Goal: Task Accomplishment & Management: Complete application form

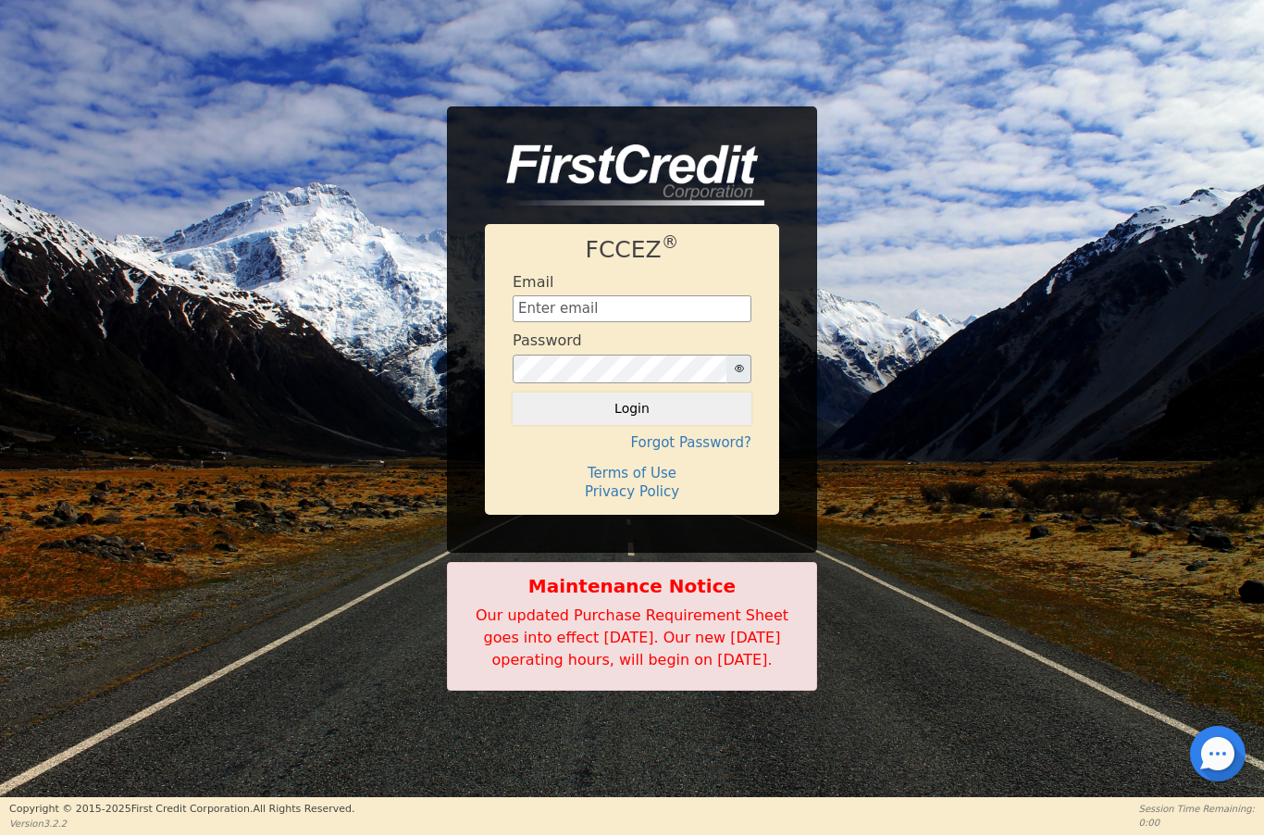
click at [614, 295] on input "text" at bounding box center [632, 309] width 239 height 28
type input "[EMAIL_ADDRESS][DOMAIN_NAME]"
click at [591, 403] on button "Login" at bounding box center [632, 407] width 239 height 31
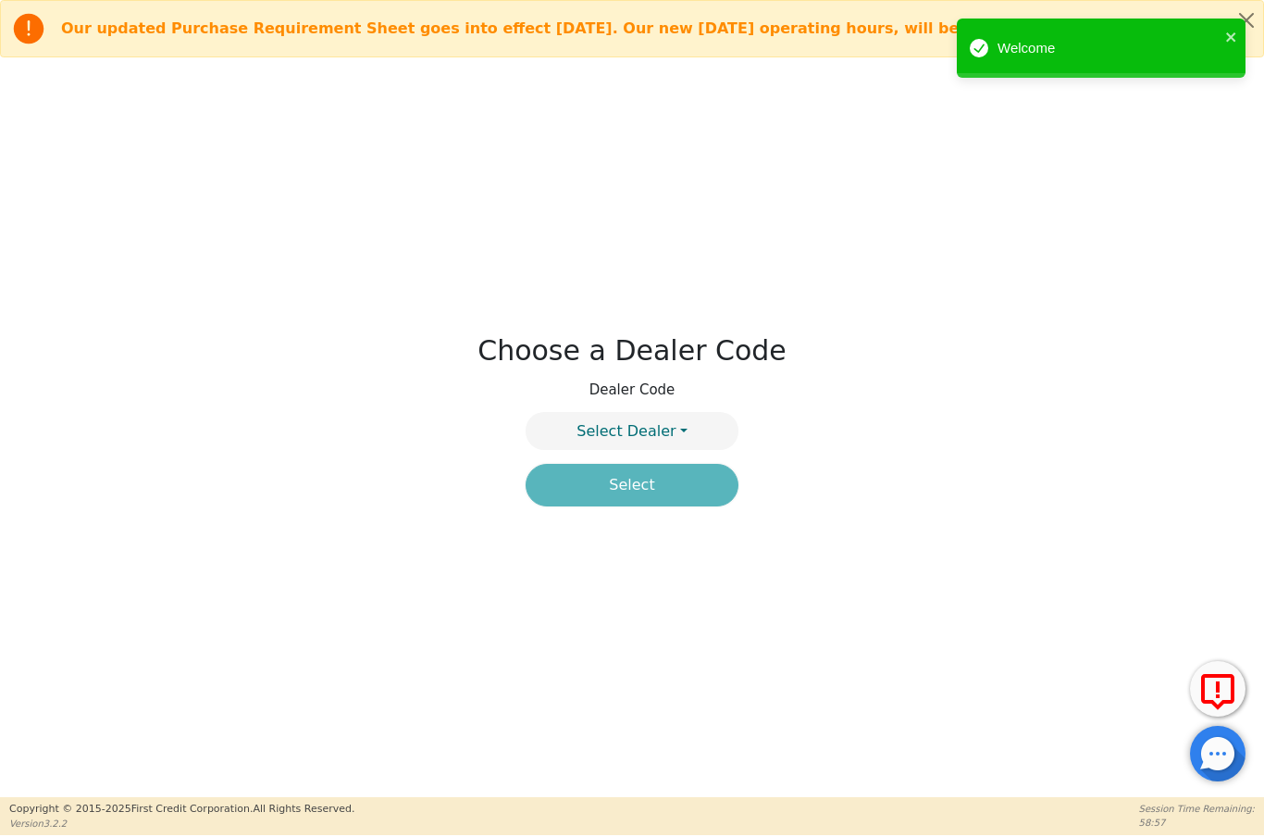
click at [687, 425] on button "Select Dealer" at bounding box center [632, 431] width 213 height 38
click at [678, 492] on link "4395A" at bounding box center [632, 500] width 211 height 25
click at [706, 436] on button "Dealer: 4395A" at bounding box center [632, 431] width 213 height 38
click at [683, 477] on link "4394A" at bounding box center [632, 475] width 211 height 25
click at [677, 490] on button "Select" at bounding box center [632, 485] width 213 height 43
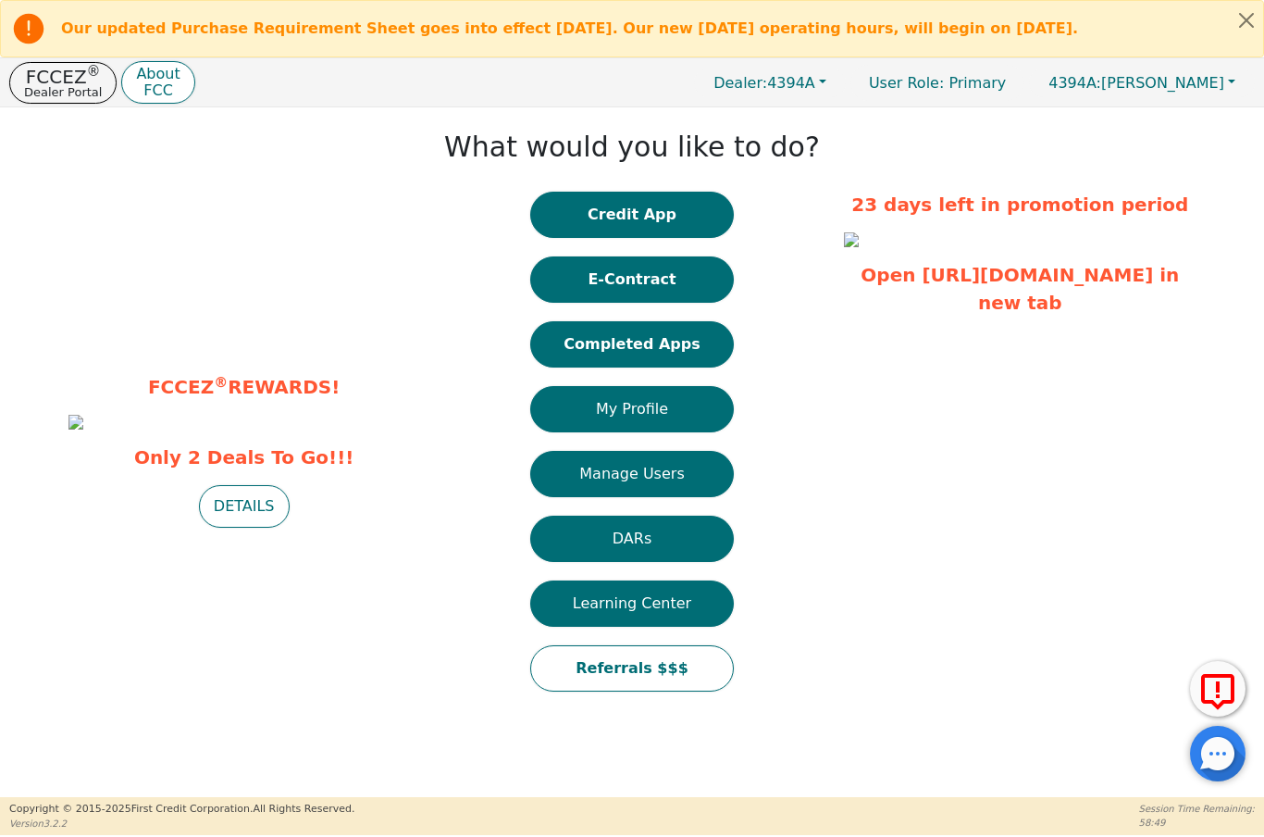
click at [673, 339] on button "Completed Apps" at bounding box center [632, 344] width 204 height 46
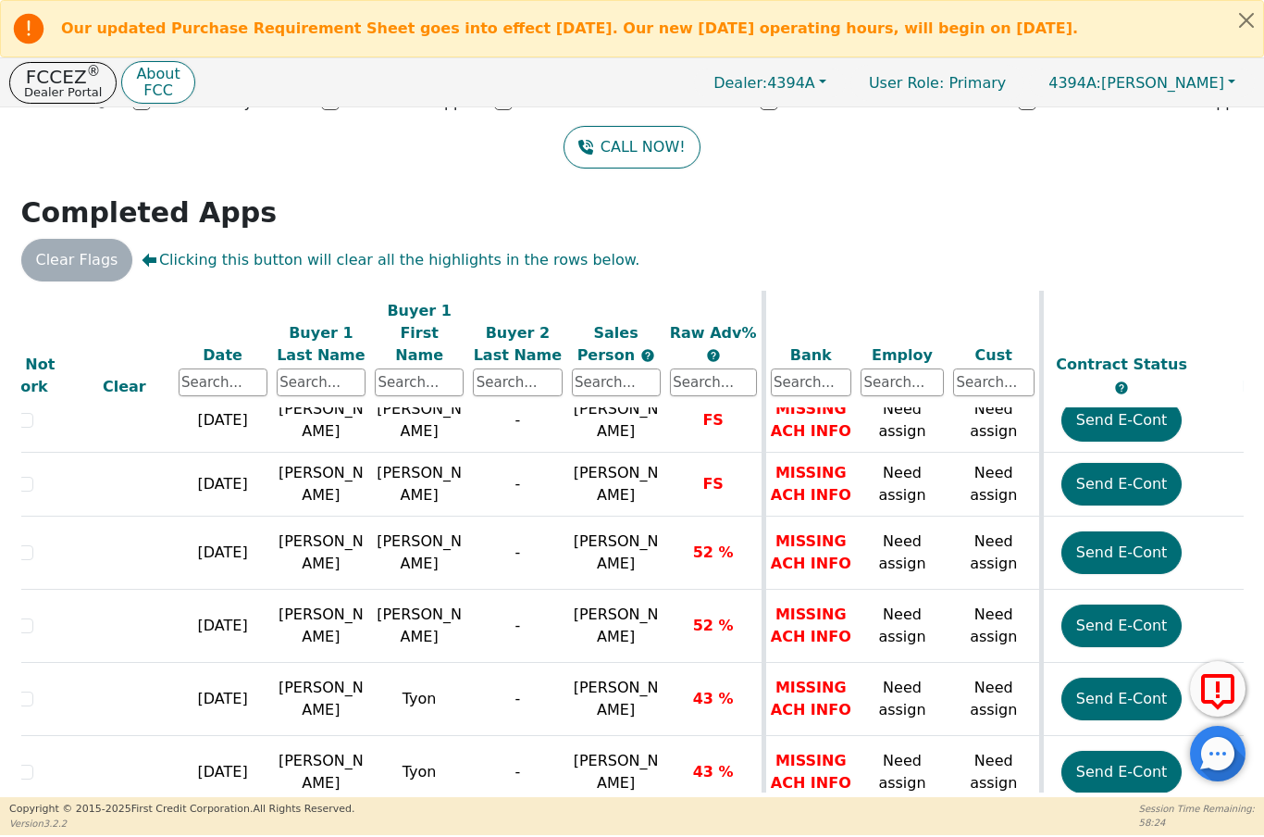
scroll to position [1040, 58]
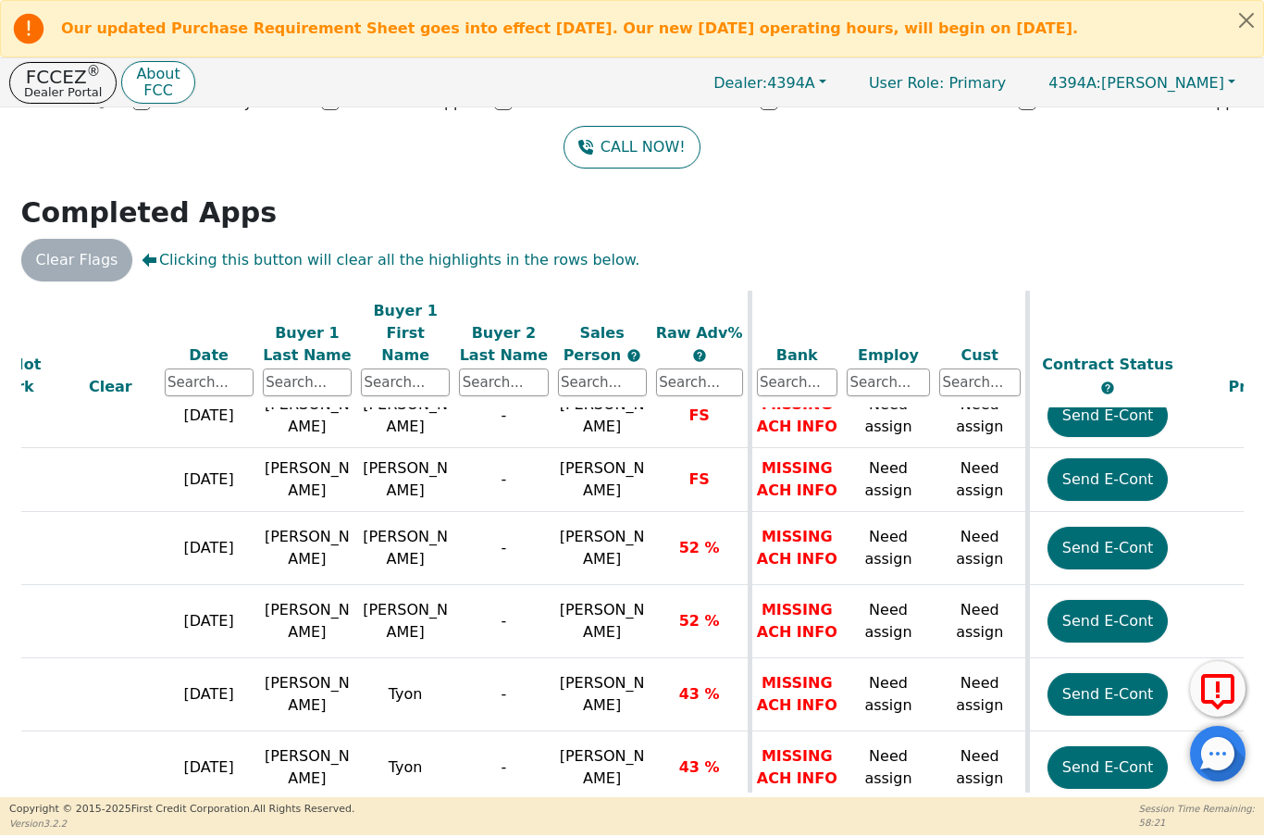
click at [1110, 600] on button "Send E-Cont" at bounding box center [1108, 621] width 121 height 43
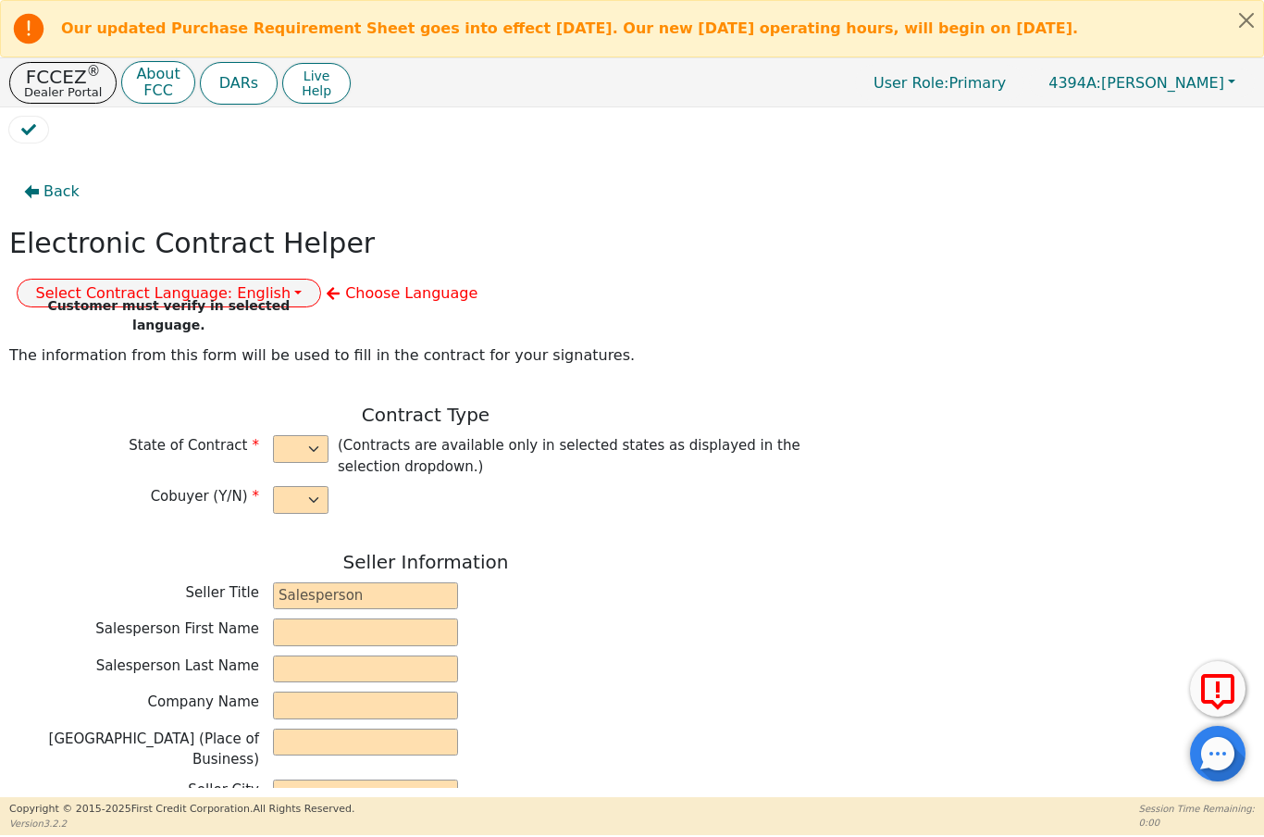
select select "n"
type input "President"
type input "ALDONY"
type input "[PERSON_NAME]"
type input "ALLSELL DBA EAU PURE WATER"
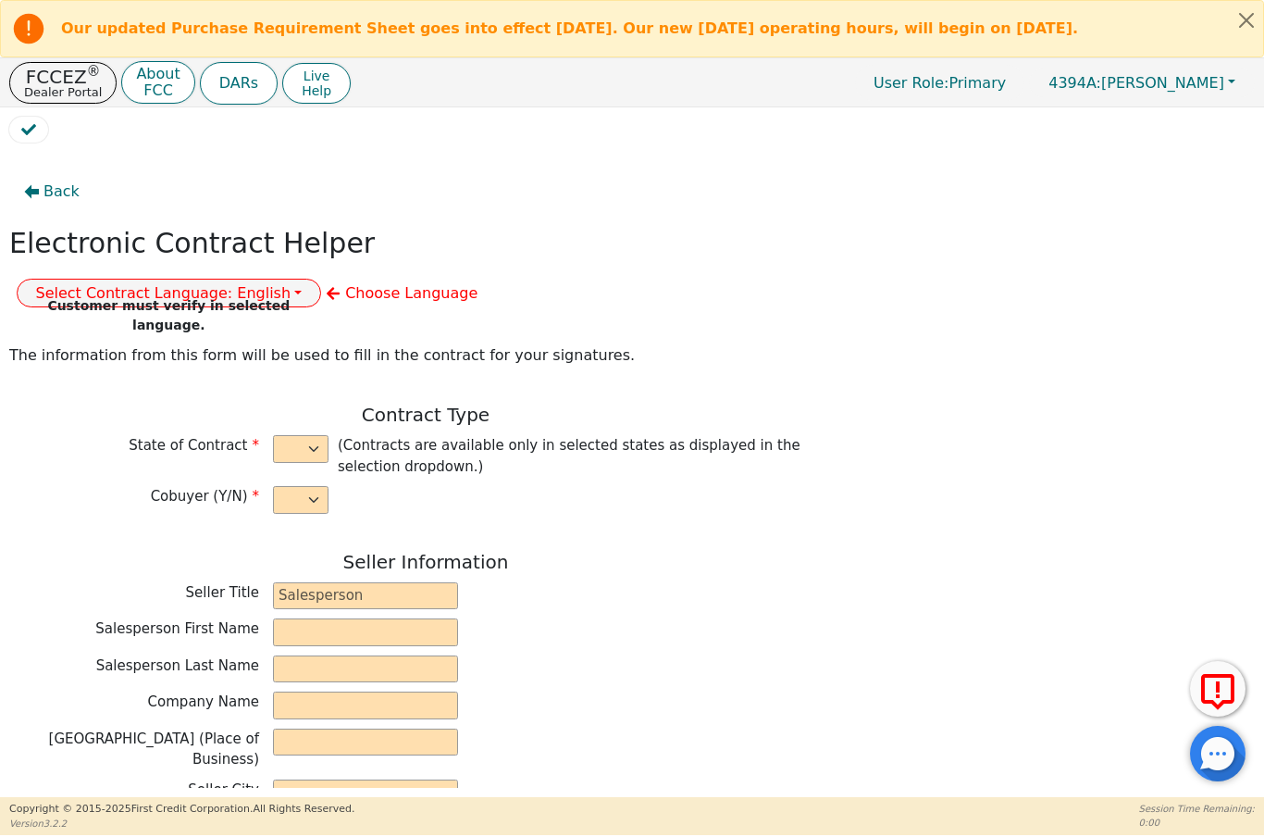
type input "[STREET_ADDRESS]"
type input "BOCA RATON"
select select "FL"
type input "33498"
type input "[PERSON_NAME]"
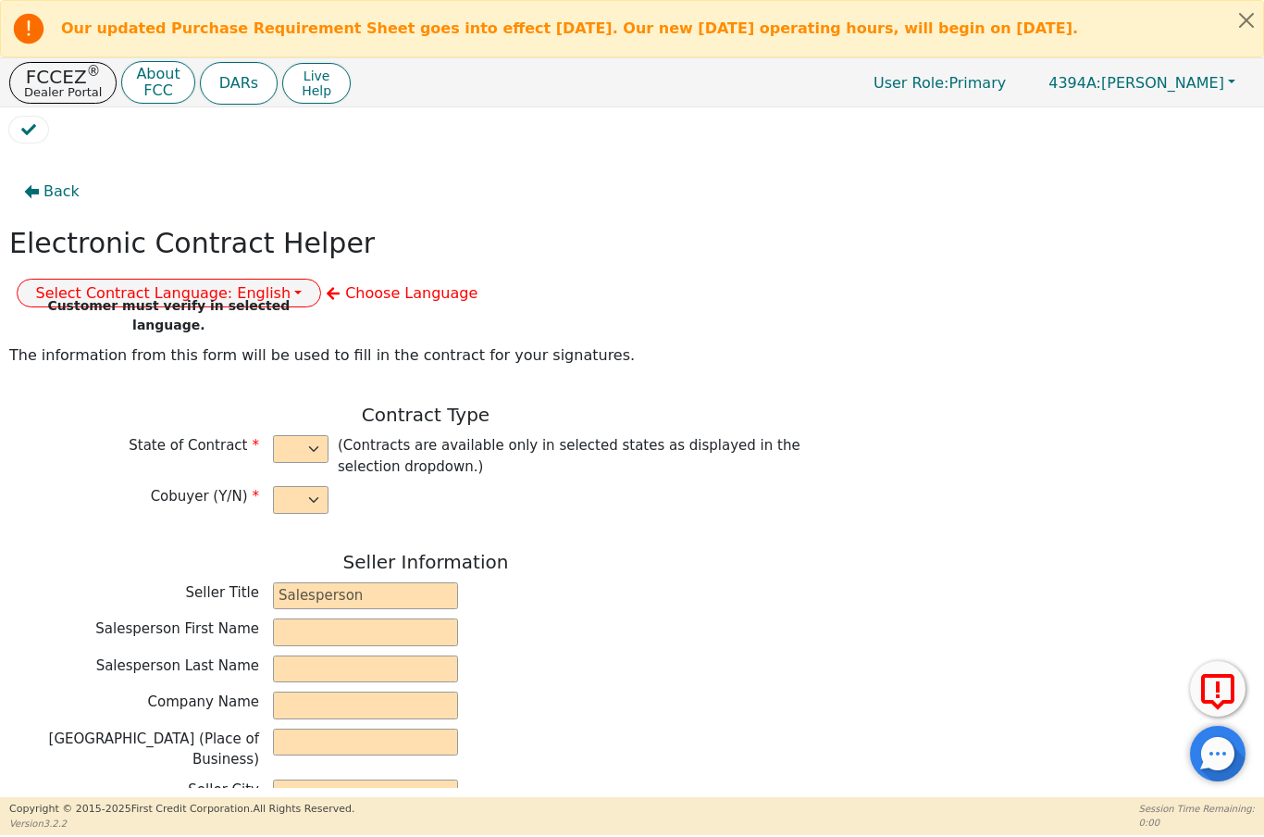
type input "[PERSON_NAME]"
type input "[STREET_ADDRESS]"
type input "Miramar"
select select "FL"
type input "33027"
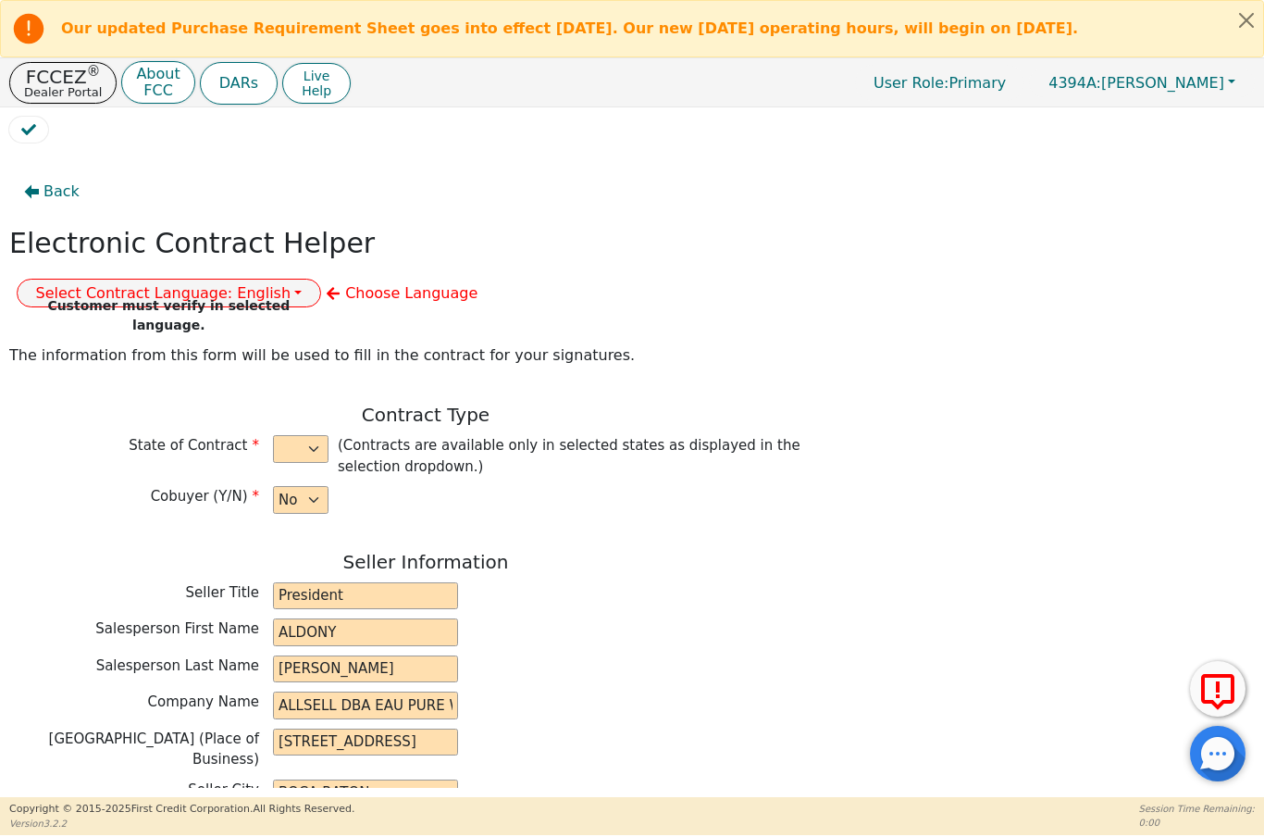
type input "[DATE]"
type input "17.99"
type input "[DATE]"
type input "60"
type input "0"
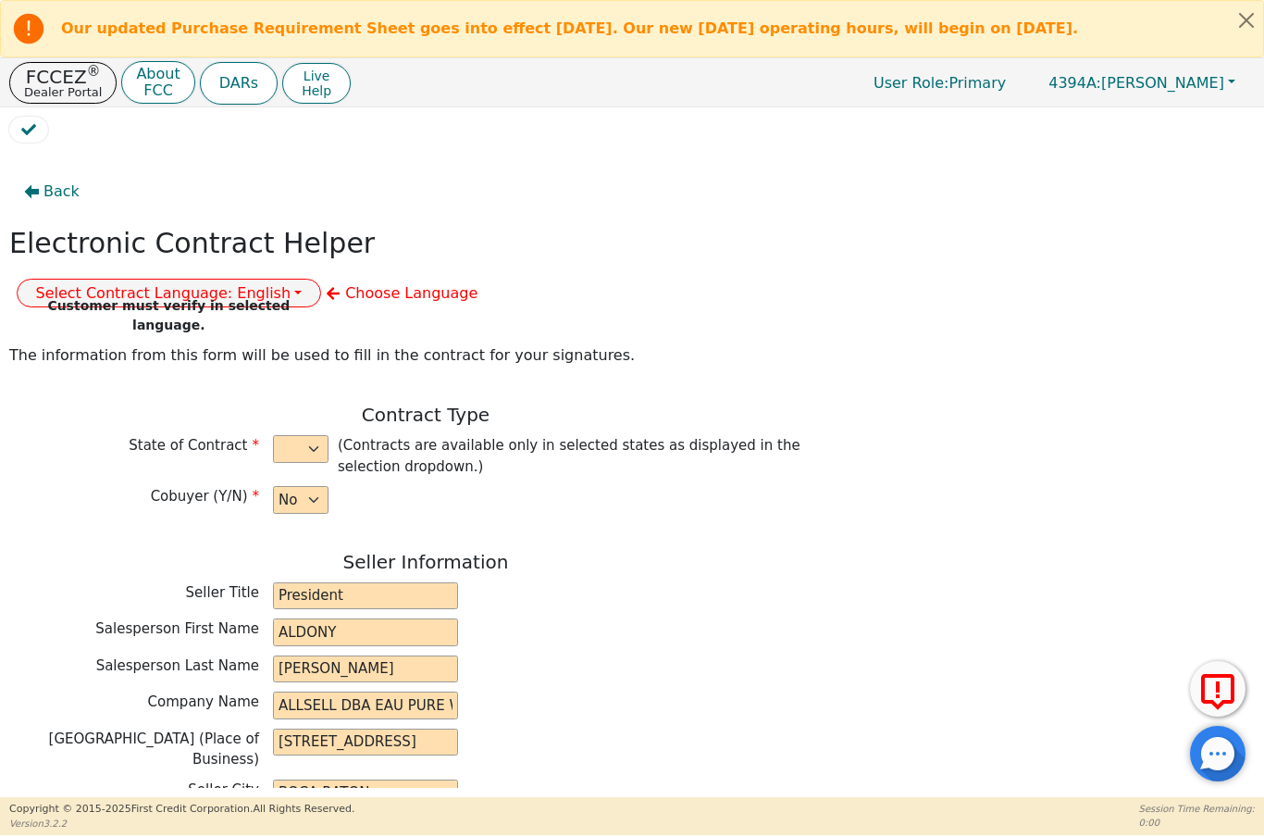
type input "6080181169680"
type input "5000.00"
type input "0.00"
type input "5000.00"
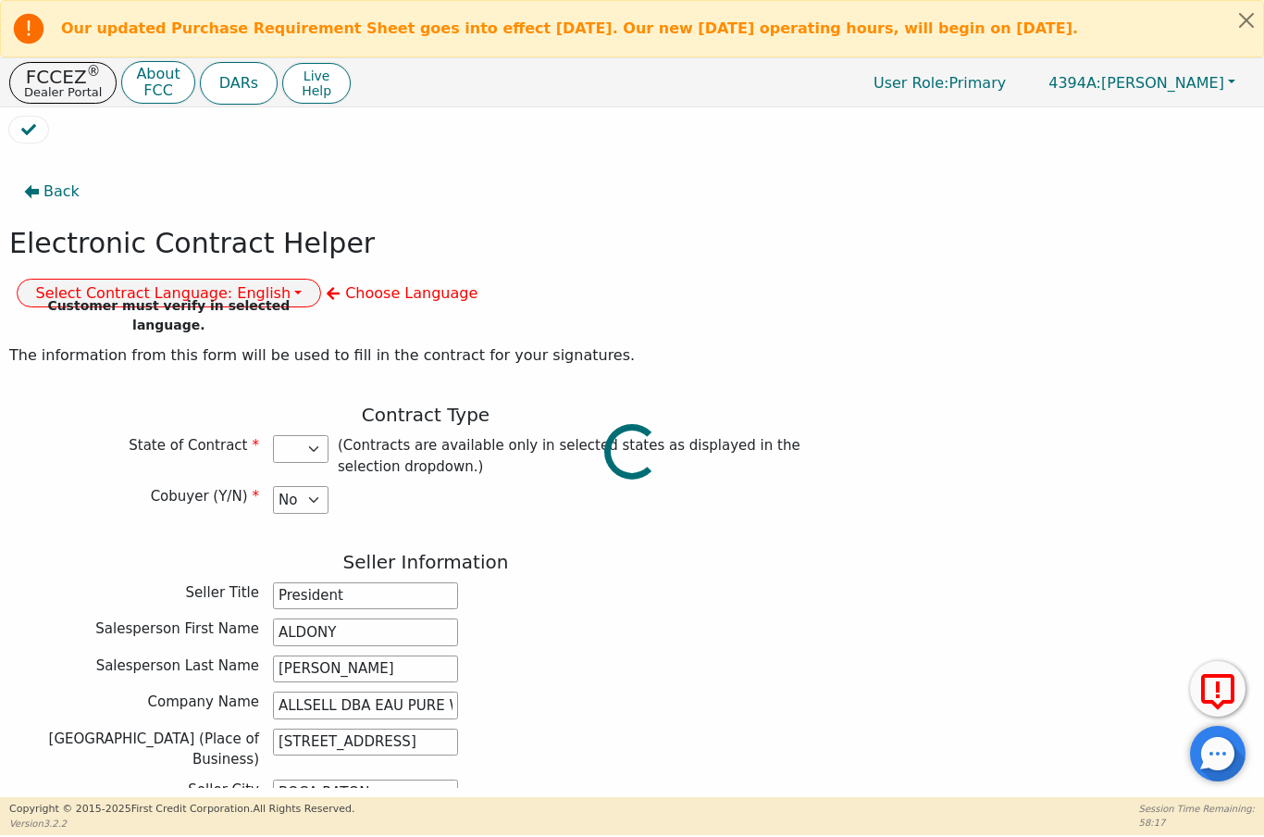
select select "FL"
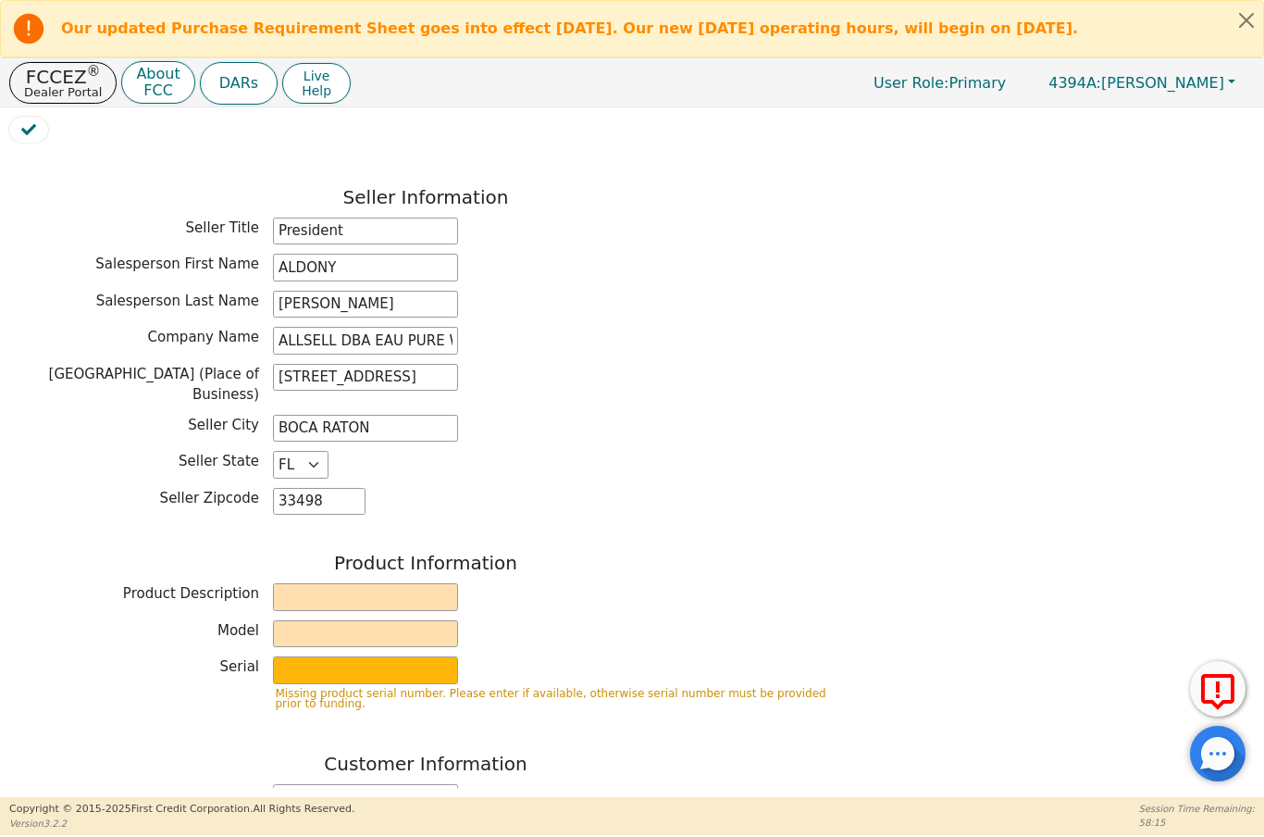
scroll to position [386, 0]
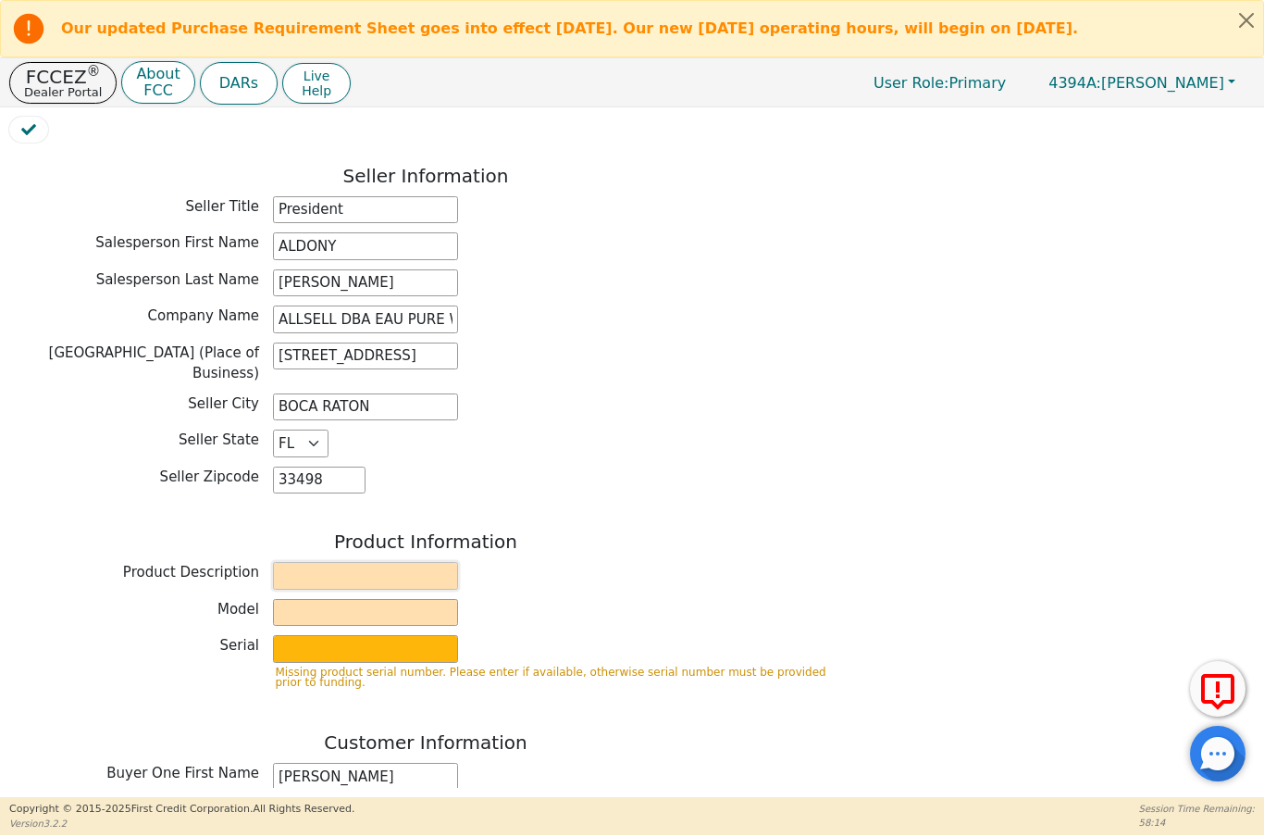
click at [415, 562] on input "text" at bounding box center [365, 576] width 185 height 28
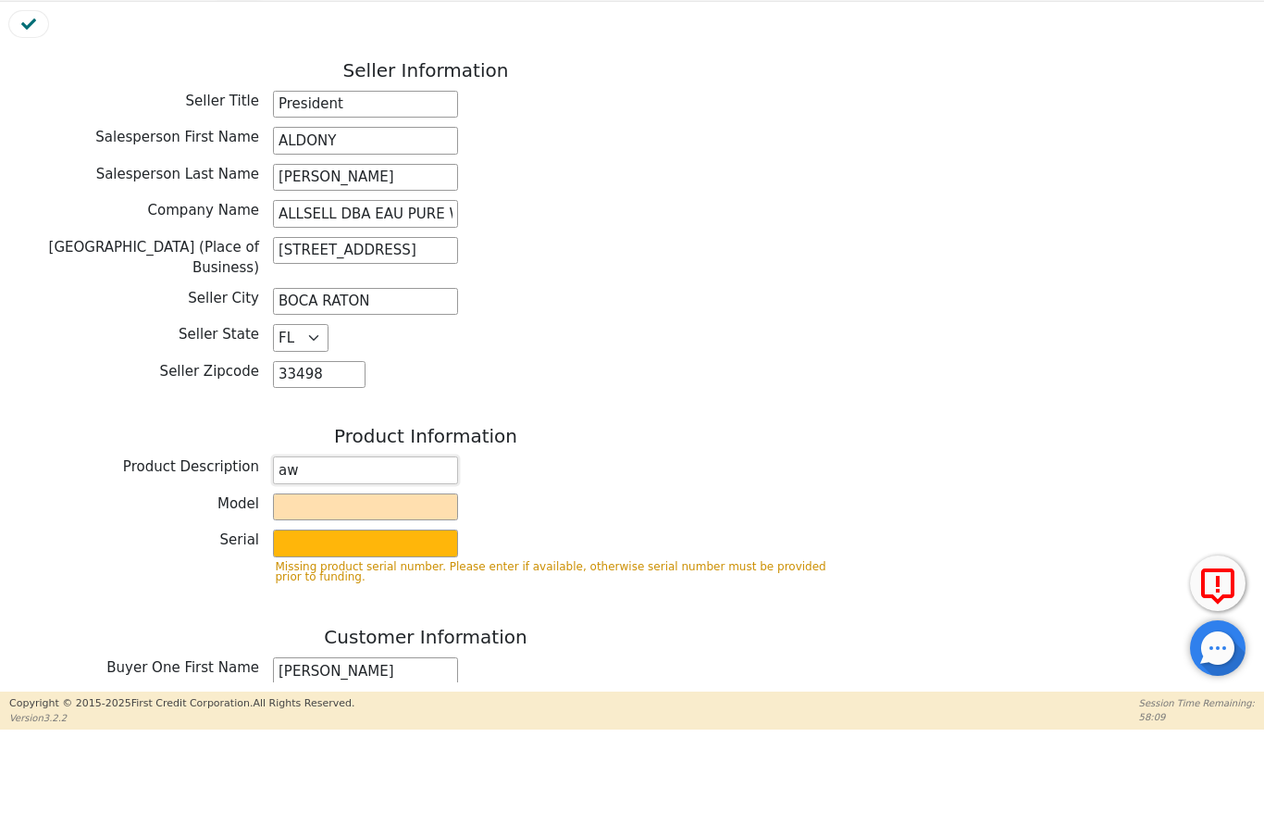
type input "a"
click at [407, 599] on input "text" at bounding box center [365, 613] width 185 height 28
type input "Water Treatment"
type input "Gener"
click at [401, 635] on input "text" at bounding box center [365, 649] width 185 height 28
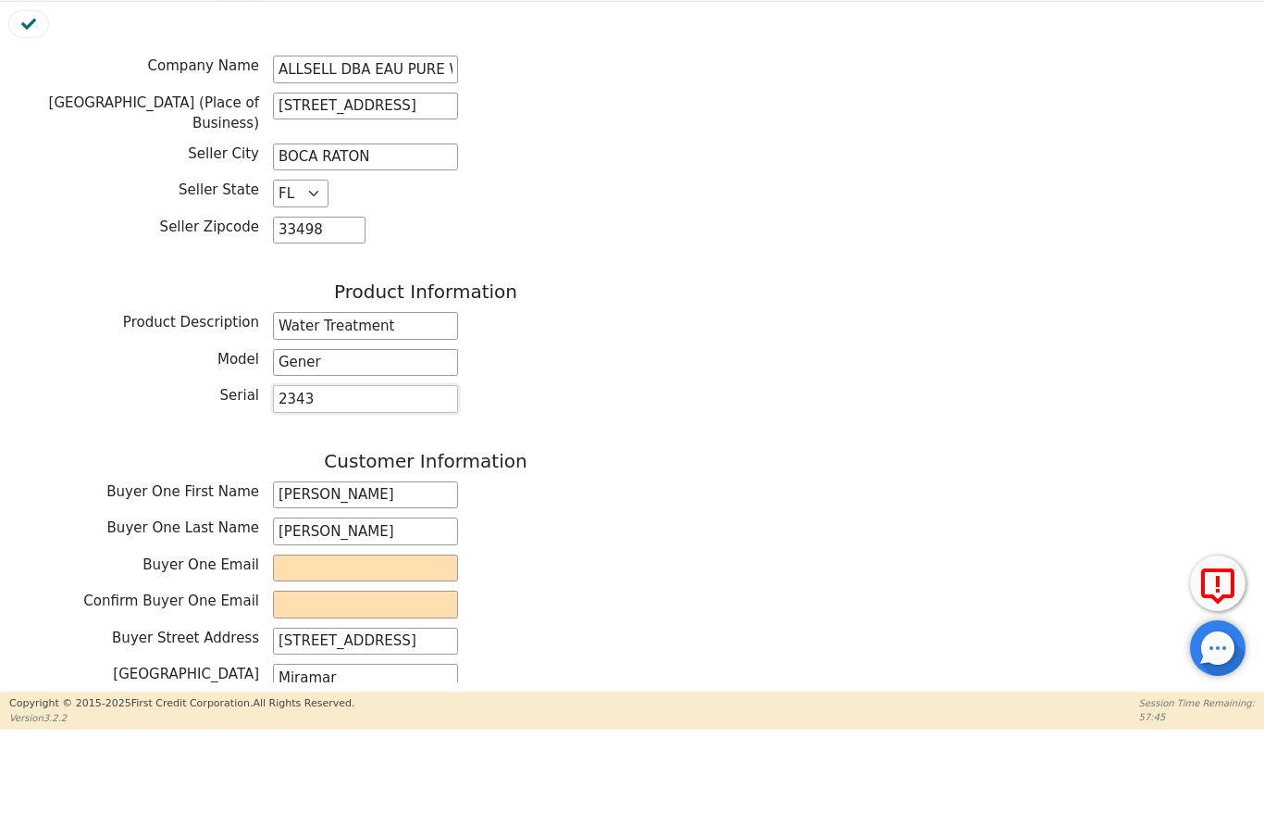
scroll to position [531, 0]
type input "2343"
click at [367, 659] on input "email" at bounding box center [365, 673] width 185 height 28
type input "[EMAIL_ADDRESS][DOMAIN_NAME]"
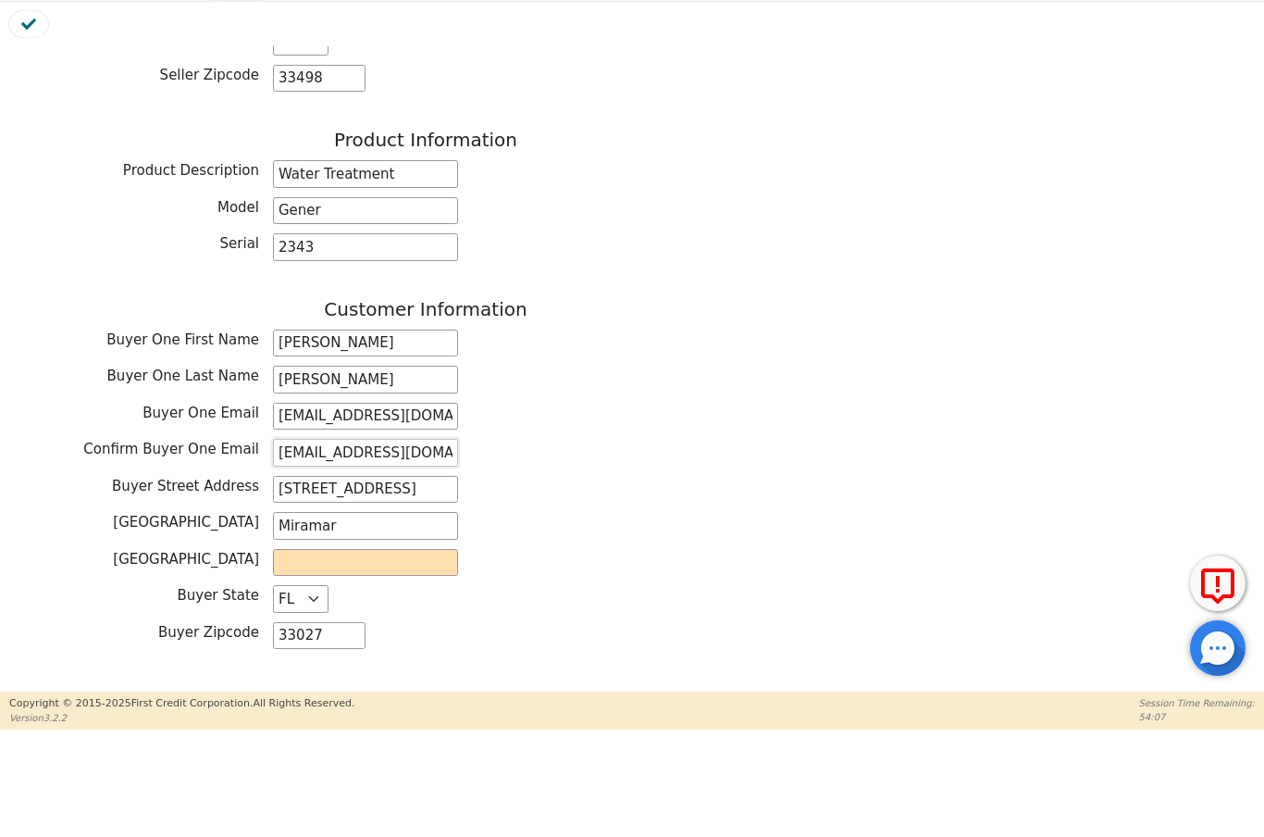
scroll to position [688, 0]
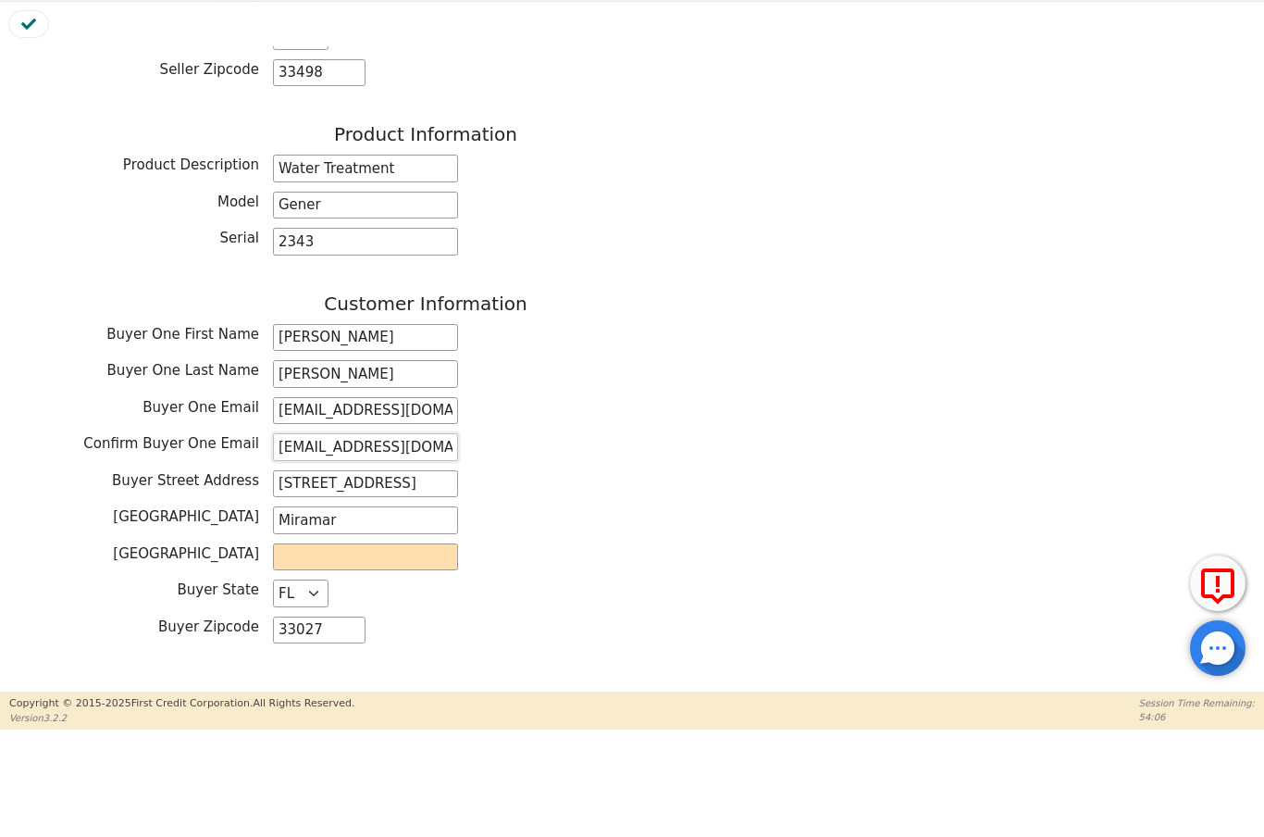
type input "[EMAIL_ADDRESS][DOMAIN_NAME]"
click at [420, 649] on input "text" at bounding box center [365, 663] width 185 height 28
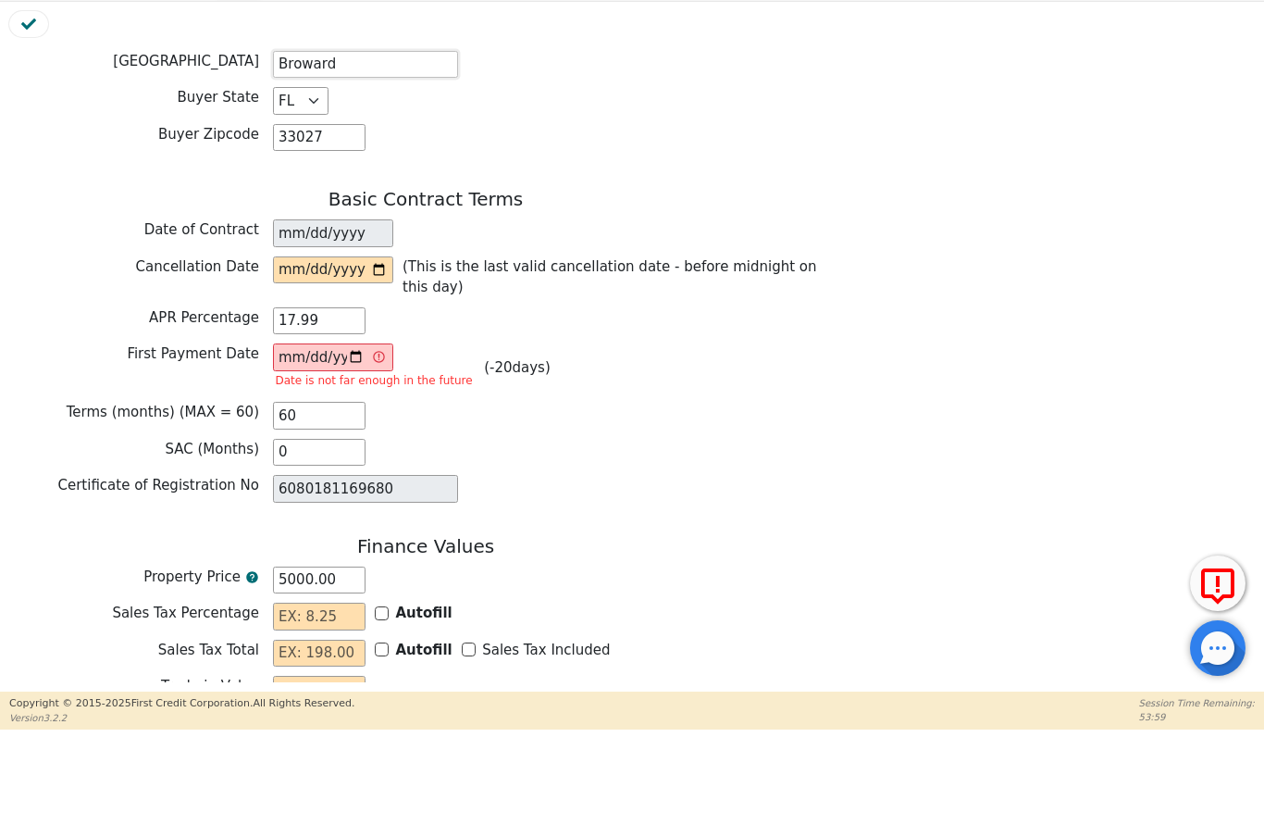
scroll to position [1183, 0]
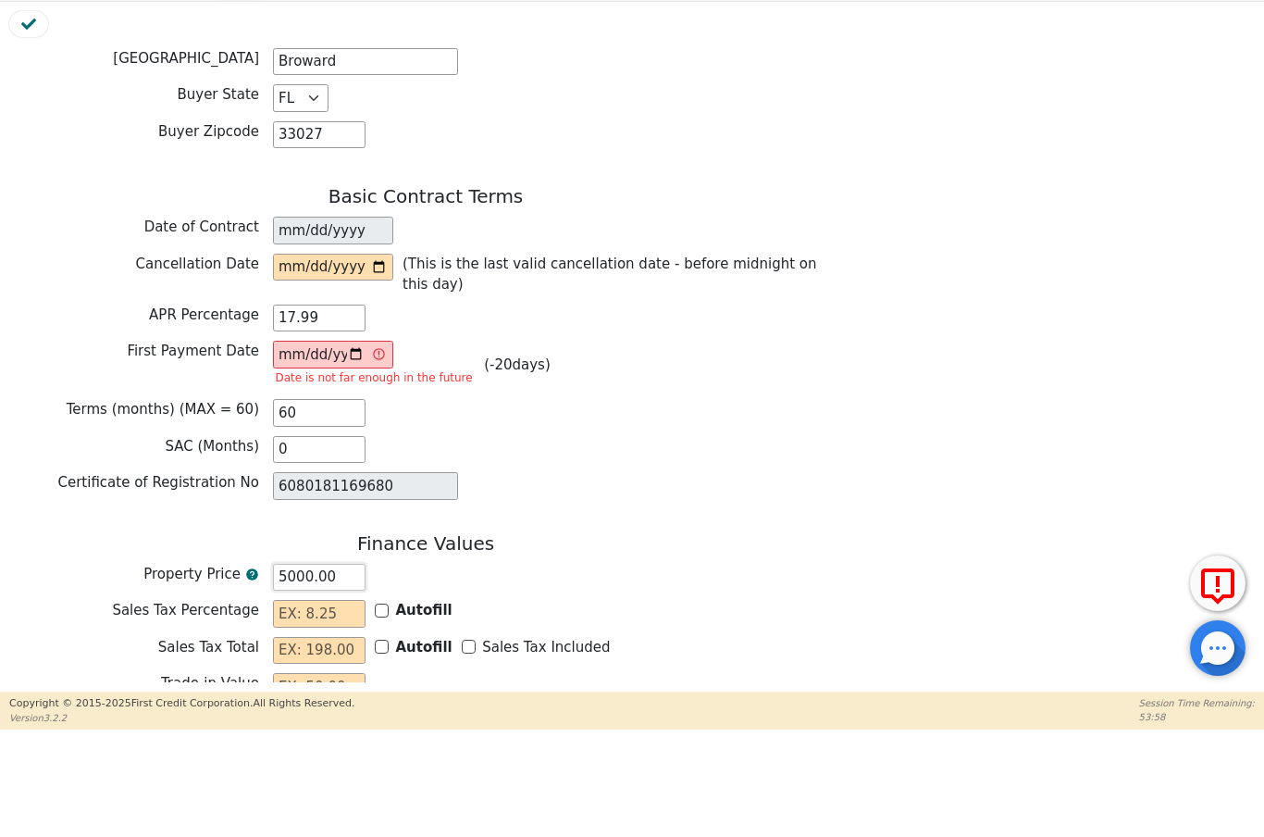
click at [335, 669] on input "5000.00" at bounding box center [319, 683] width 93 height 28
type input "Broward"
type input "500"
type input "500.00"
type input "50"
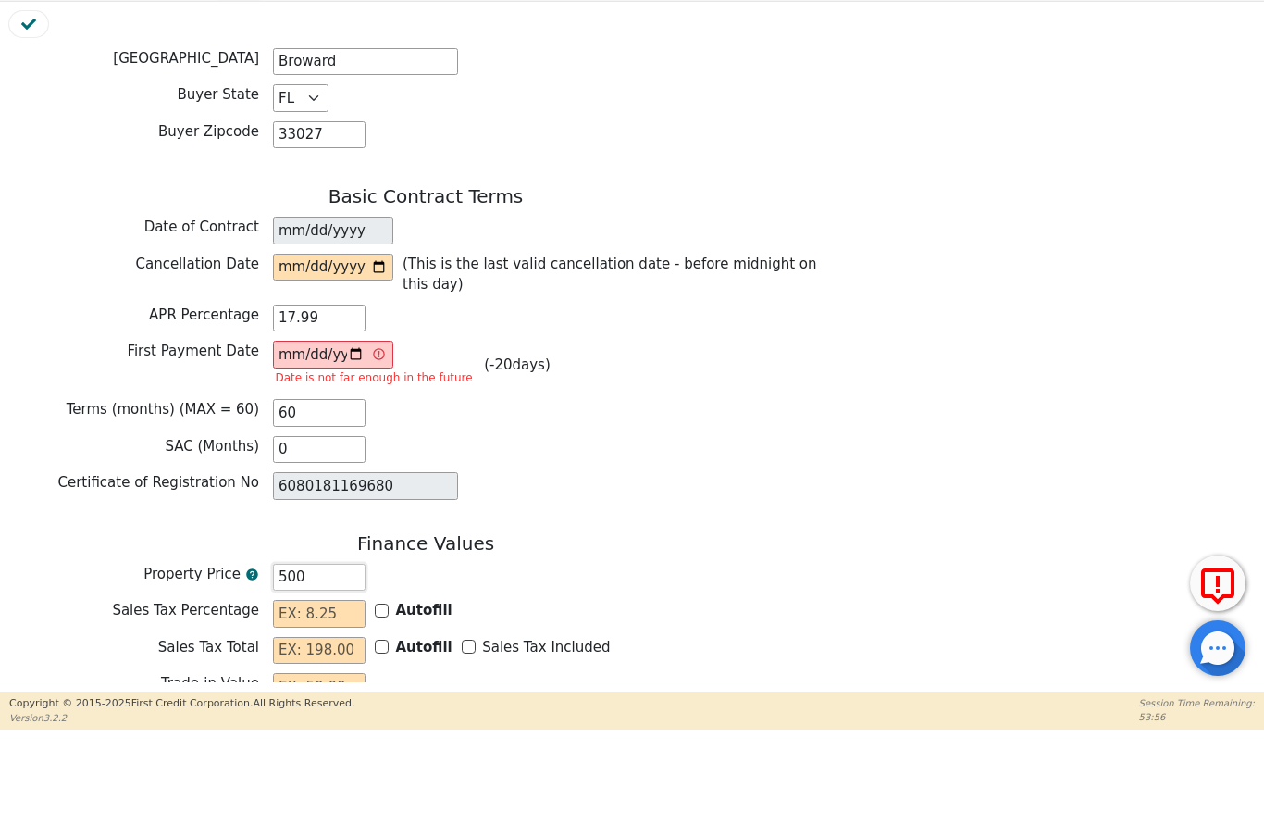
type input "50.00"
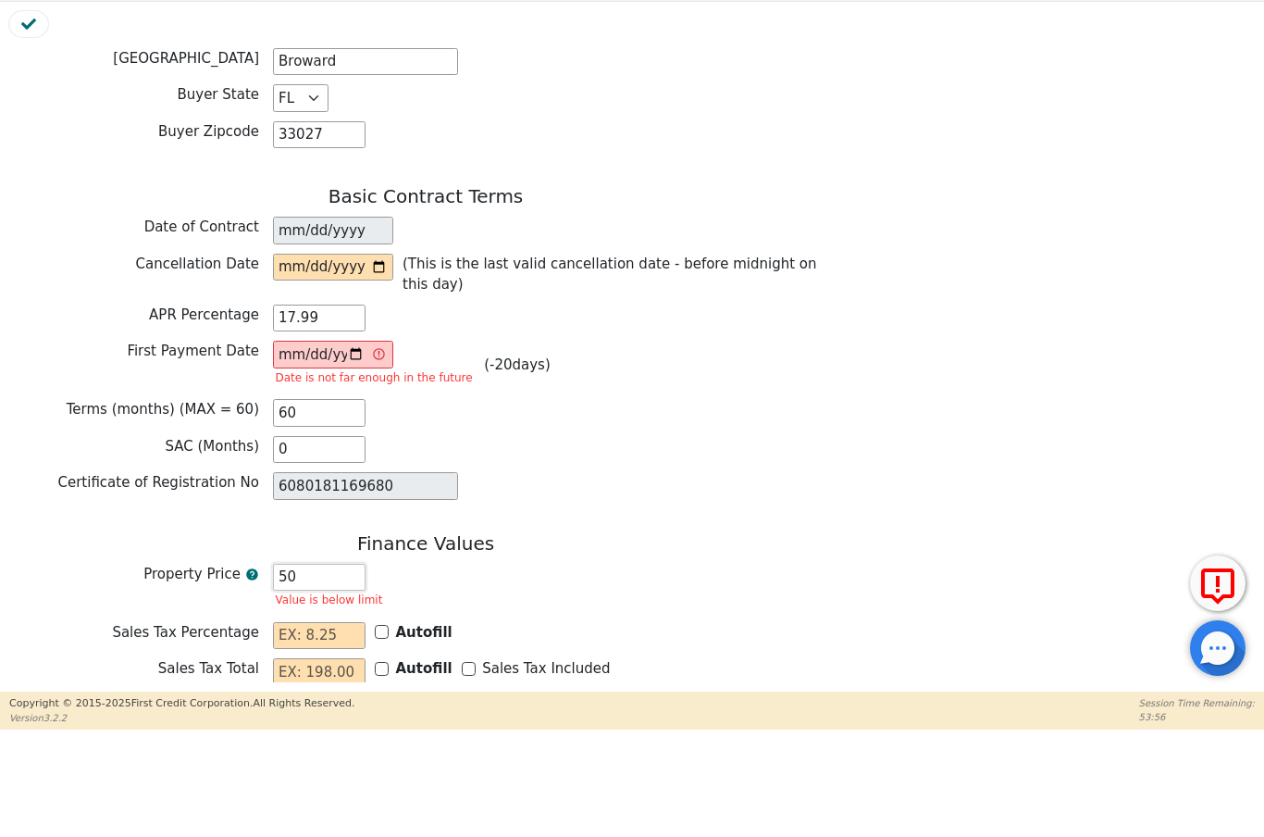
type input "5"
type input "5.00"
type input "0.00"
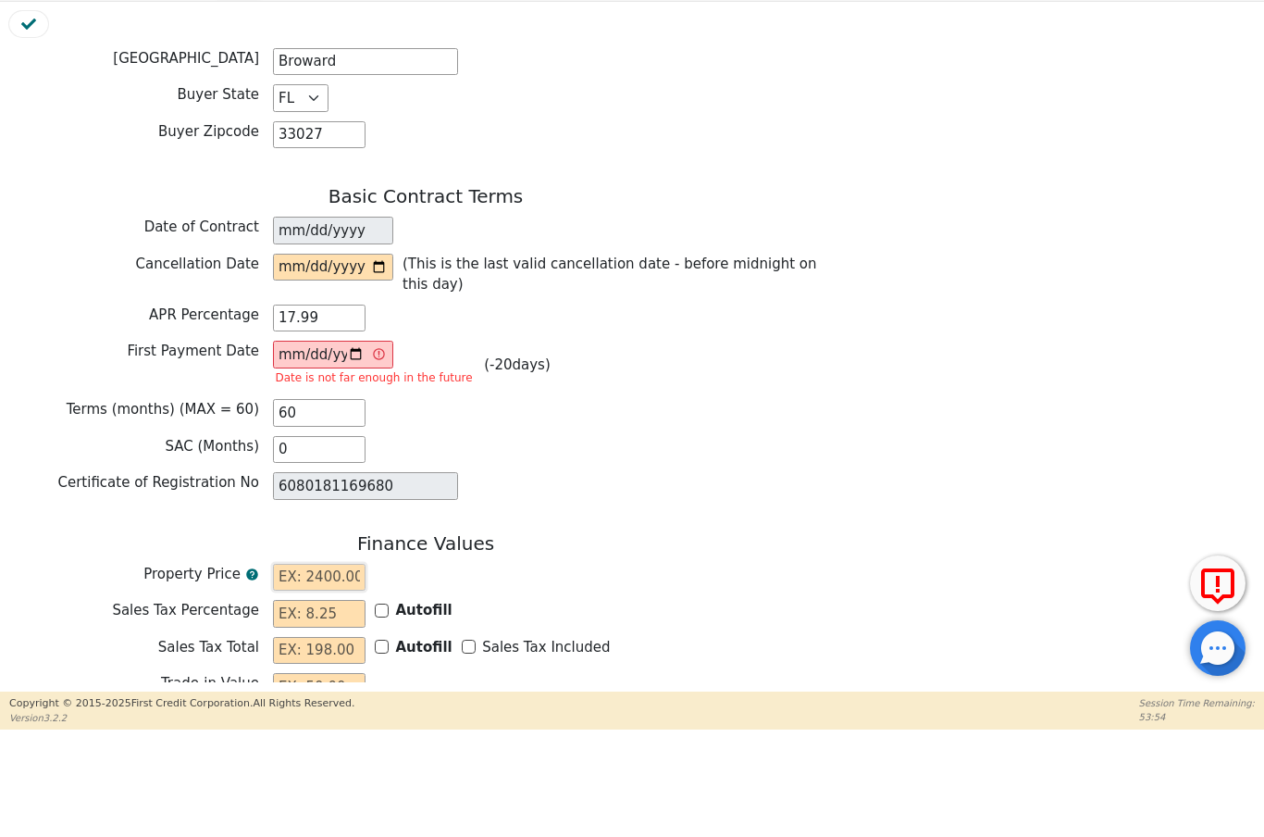
type input "4"
type input "4.00"
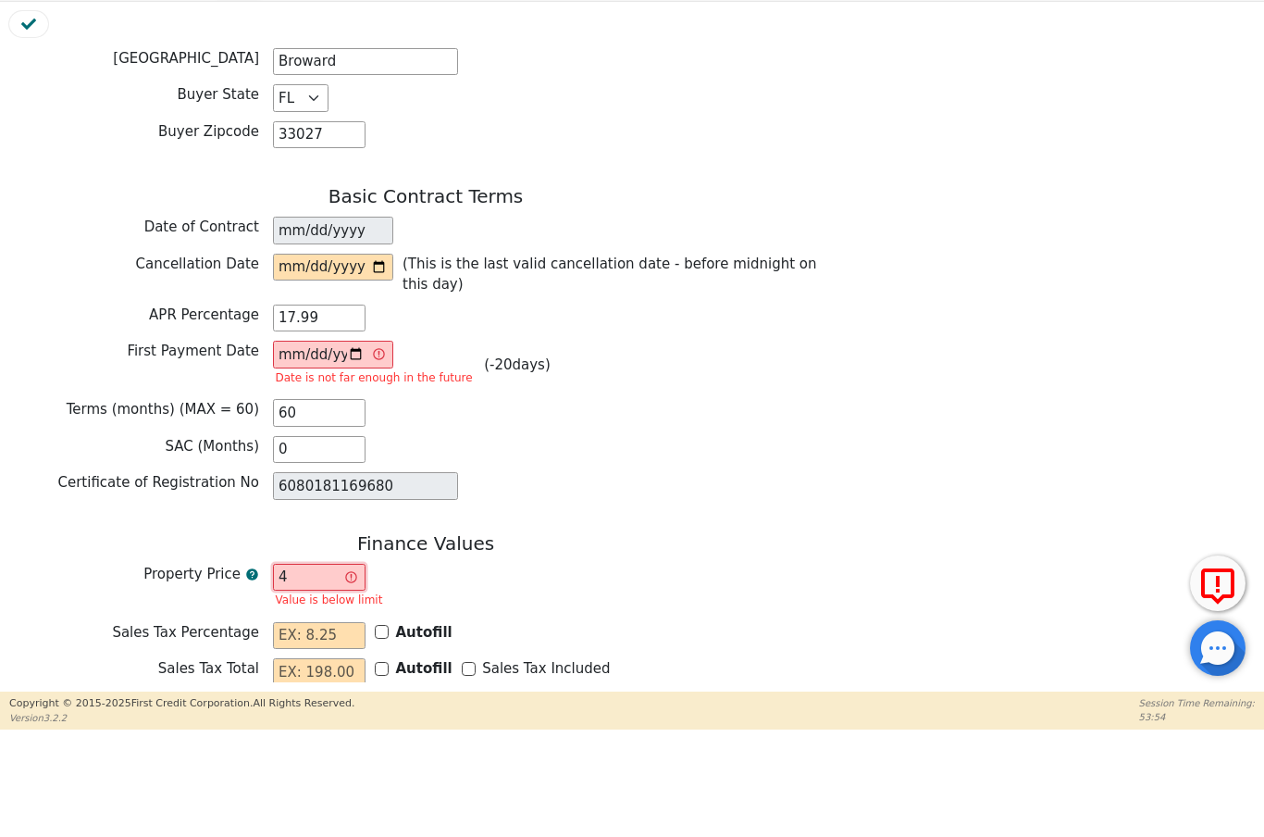
type input "45"
type input "45.00"
type input "450"
type input "450.00"
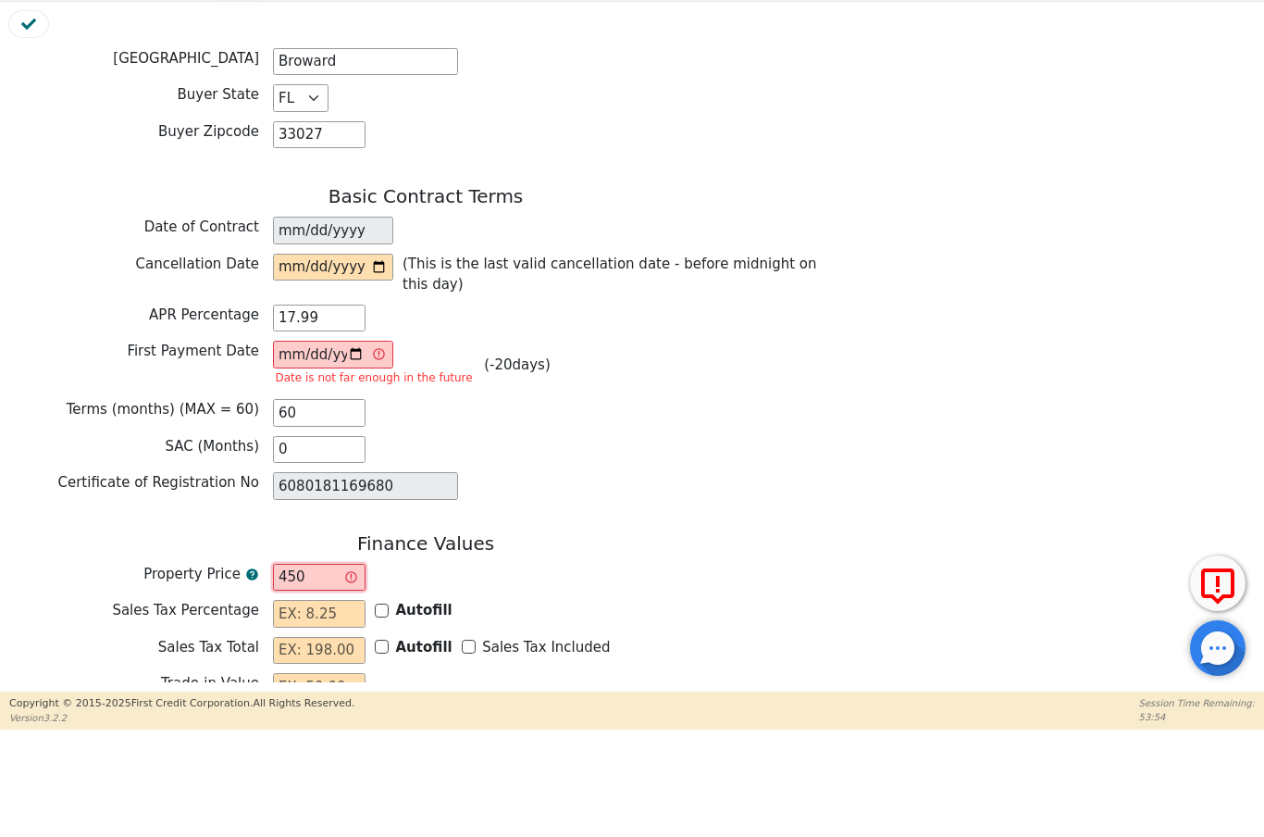
type input "4500"
type input "4500.00"
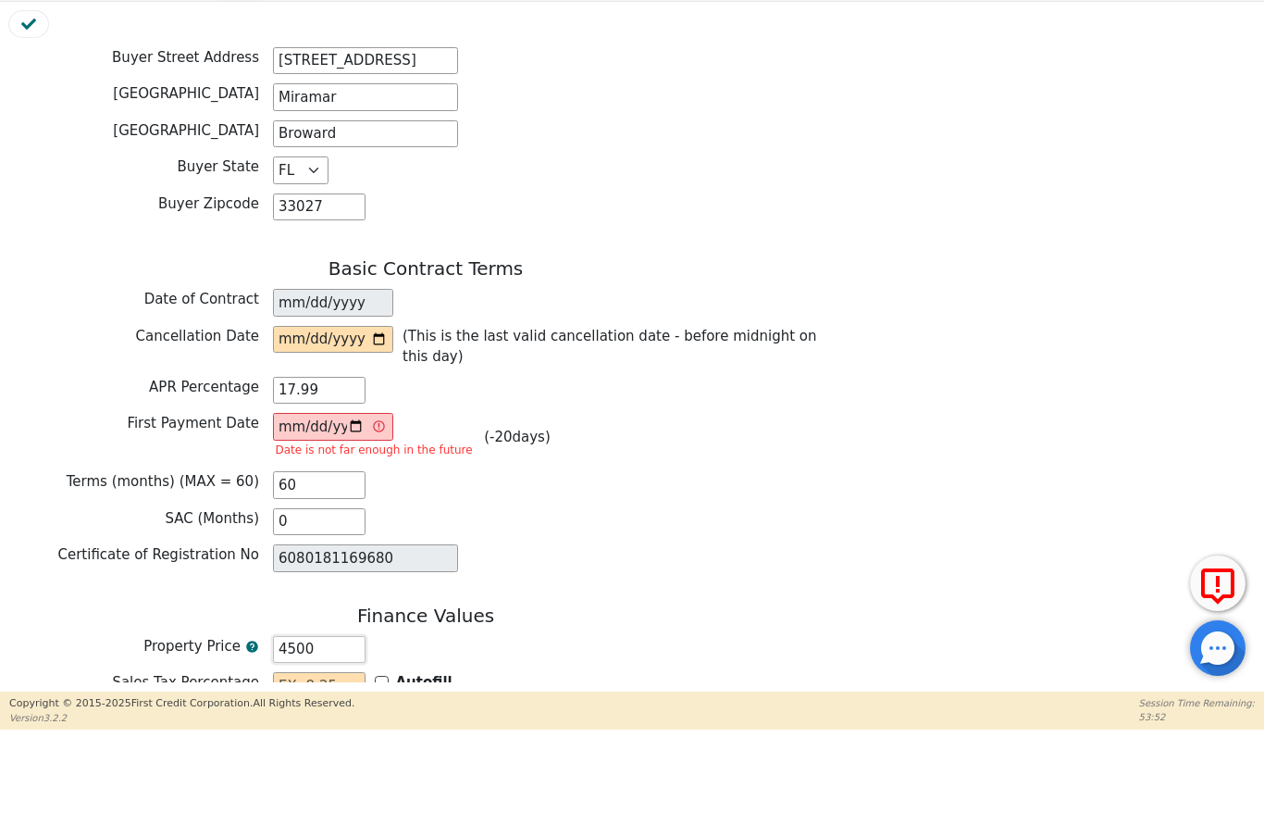
scroll to position [1110, 0]
click at [311, 519] on input "[DATE]" at bounding box center [333, 533] width 120 height 28
type input "4500.00"
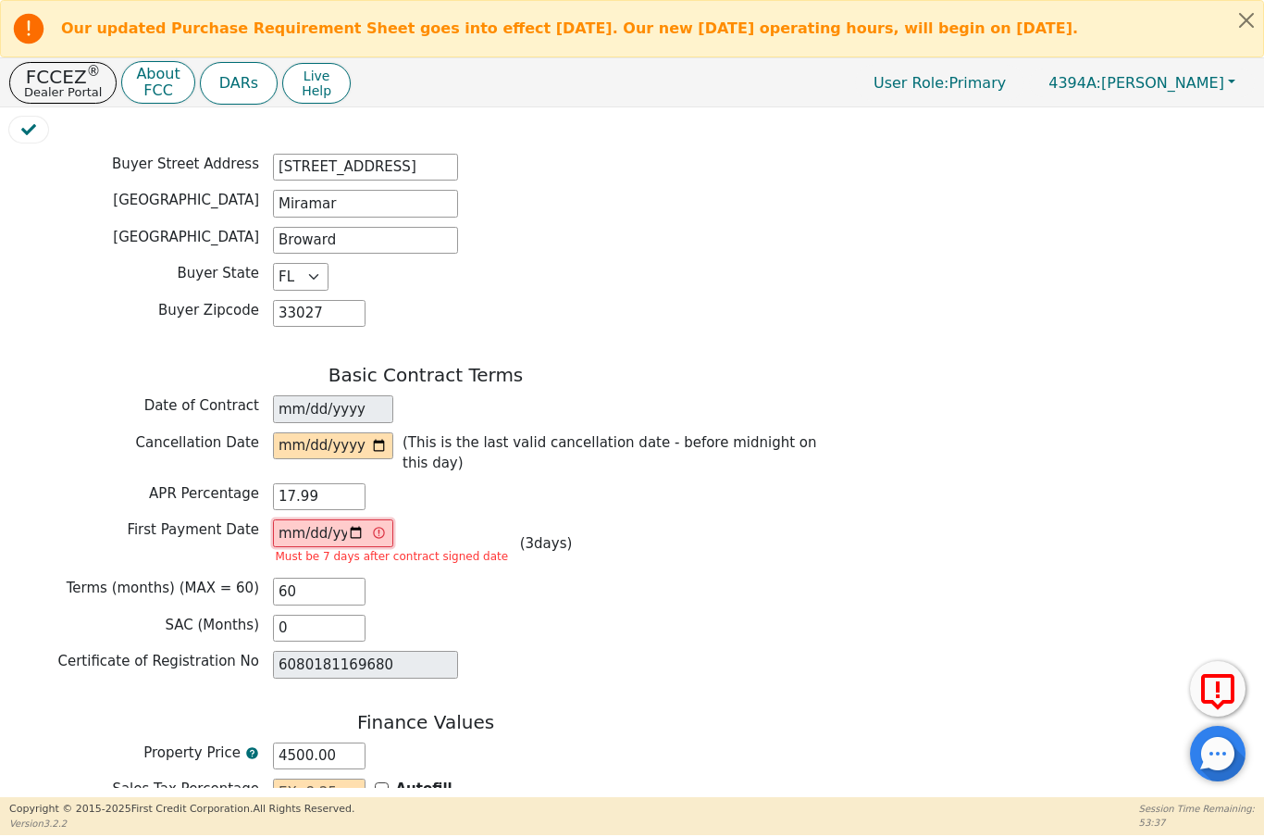
click at [339, 519] on input "[DATE]" at bounding box center [333, 533] width 120 height 28
type input "[DATE]"
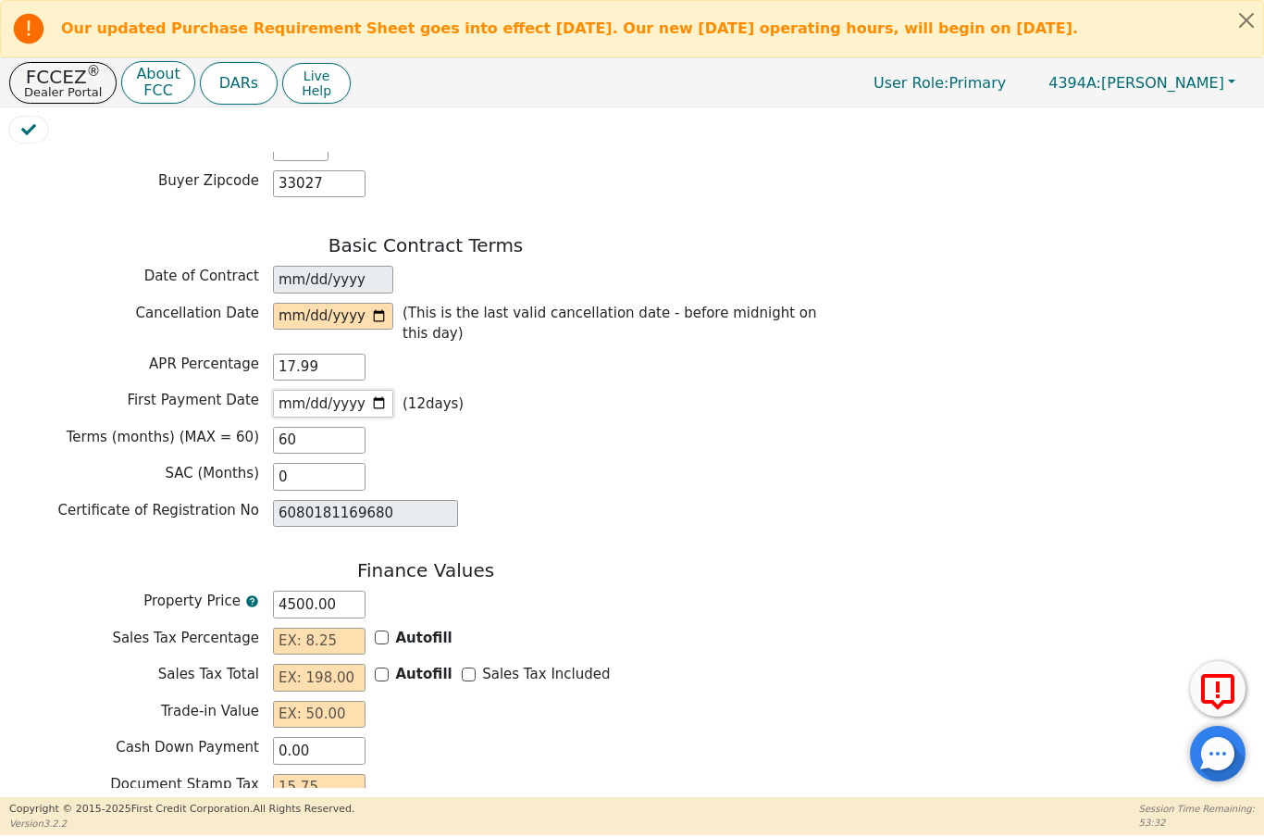
scroll to position [1245, 0]
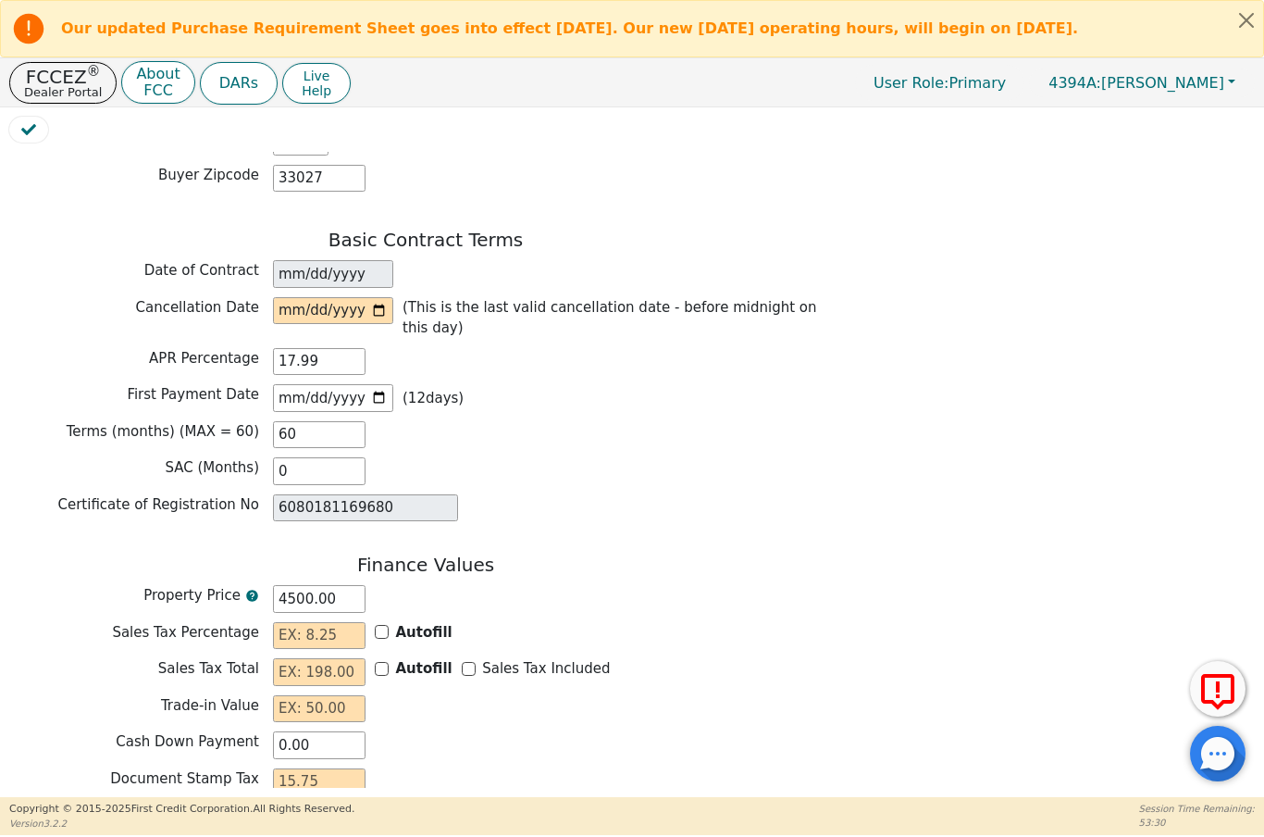
click at [397, 624] on b "Autofill" at bounding box center [424, 632] width 56 height 17
click at [389, 625] on input "Autofill" at bounding box center [382, 632] width 14 height 14
checkbox input "true"
type input "0.00"
click at [466, 662] on input "Sales Tax Included" at bounding box center [469, 669] width 14 height 14
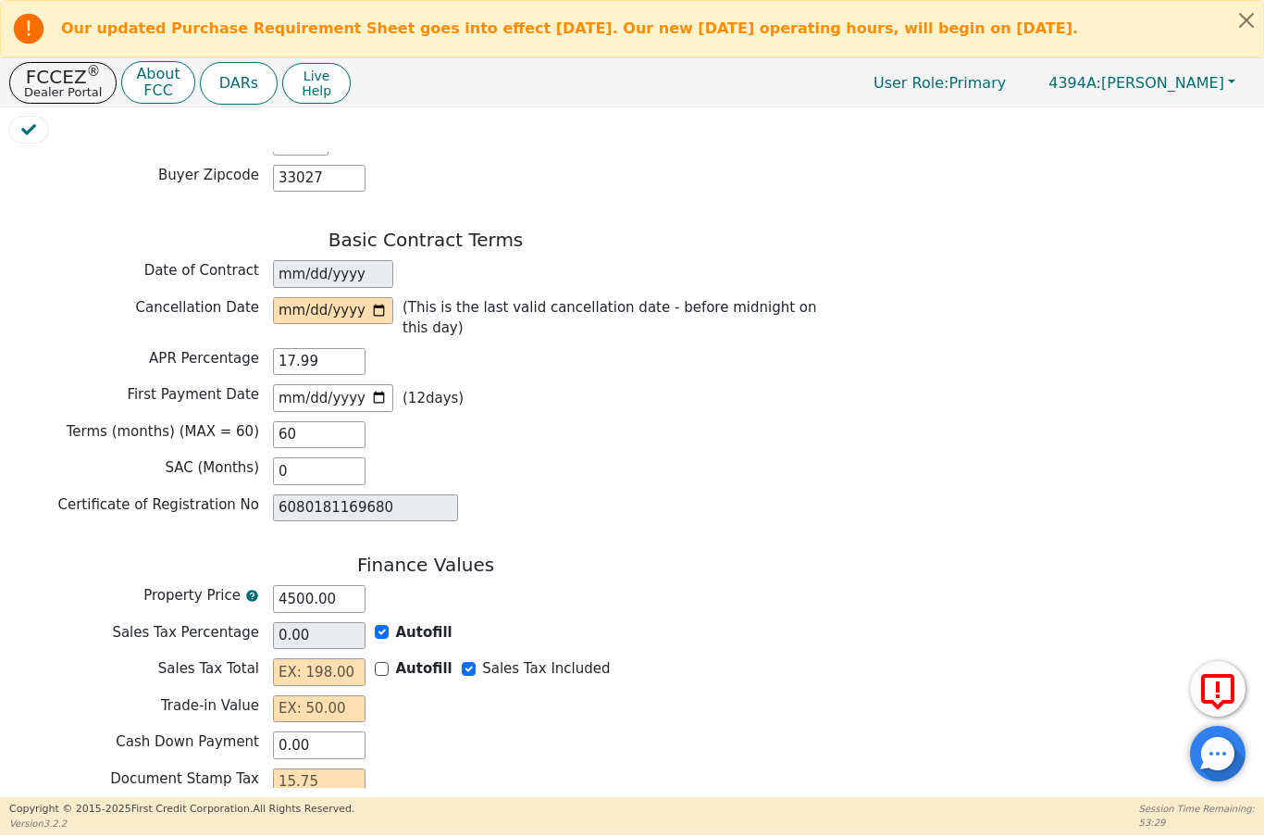
checkbox input "true"
type input "0.00"
click at [380, 662] on input "Autofill" at bounding box center [382, 669] width 14 height 14
checkbox input "false"
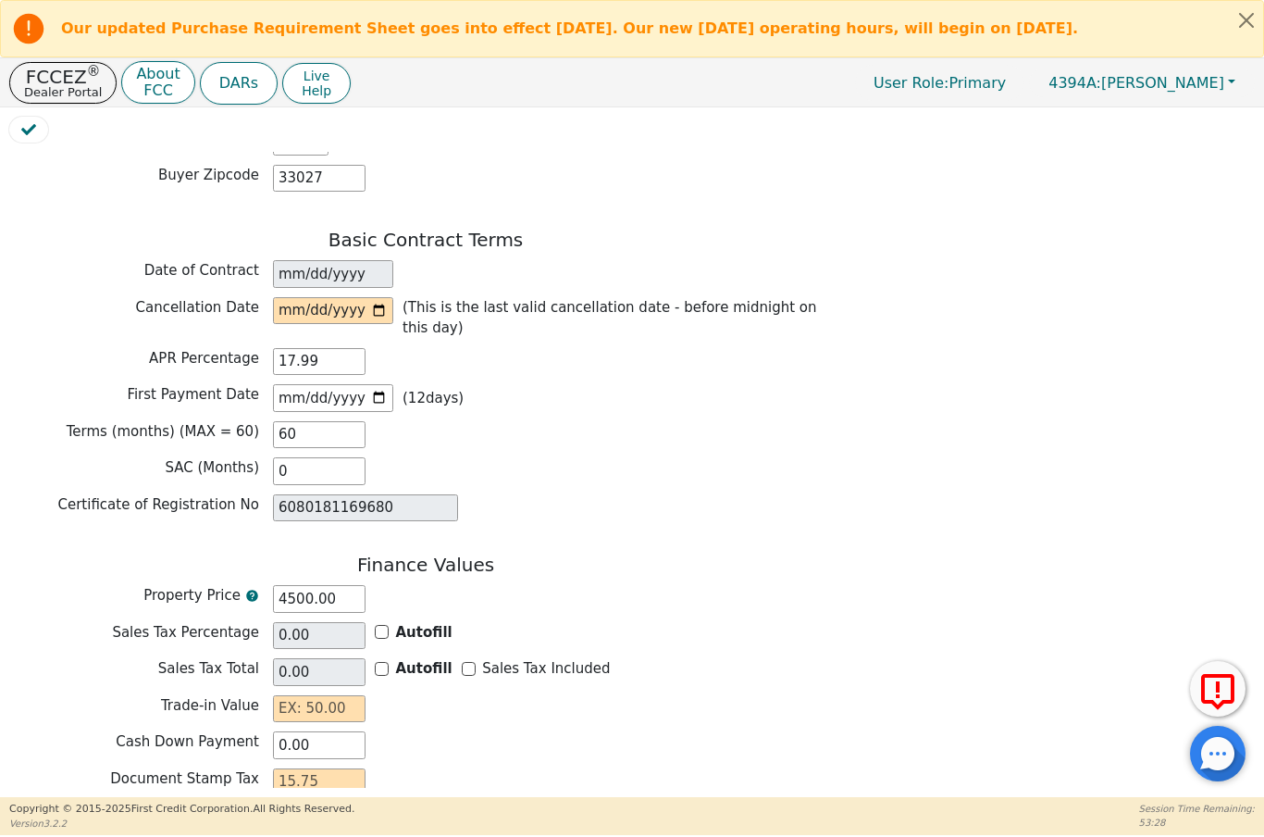
checkbox input "false"
type input "0.00"
click at [364, 658] on input "text" at bounding box center [319, 672] width 93 height 28
click at [388, 662] on input "Autofill" at bounding box center [382, 669] width 14 height 14
checkbox input "true"
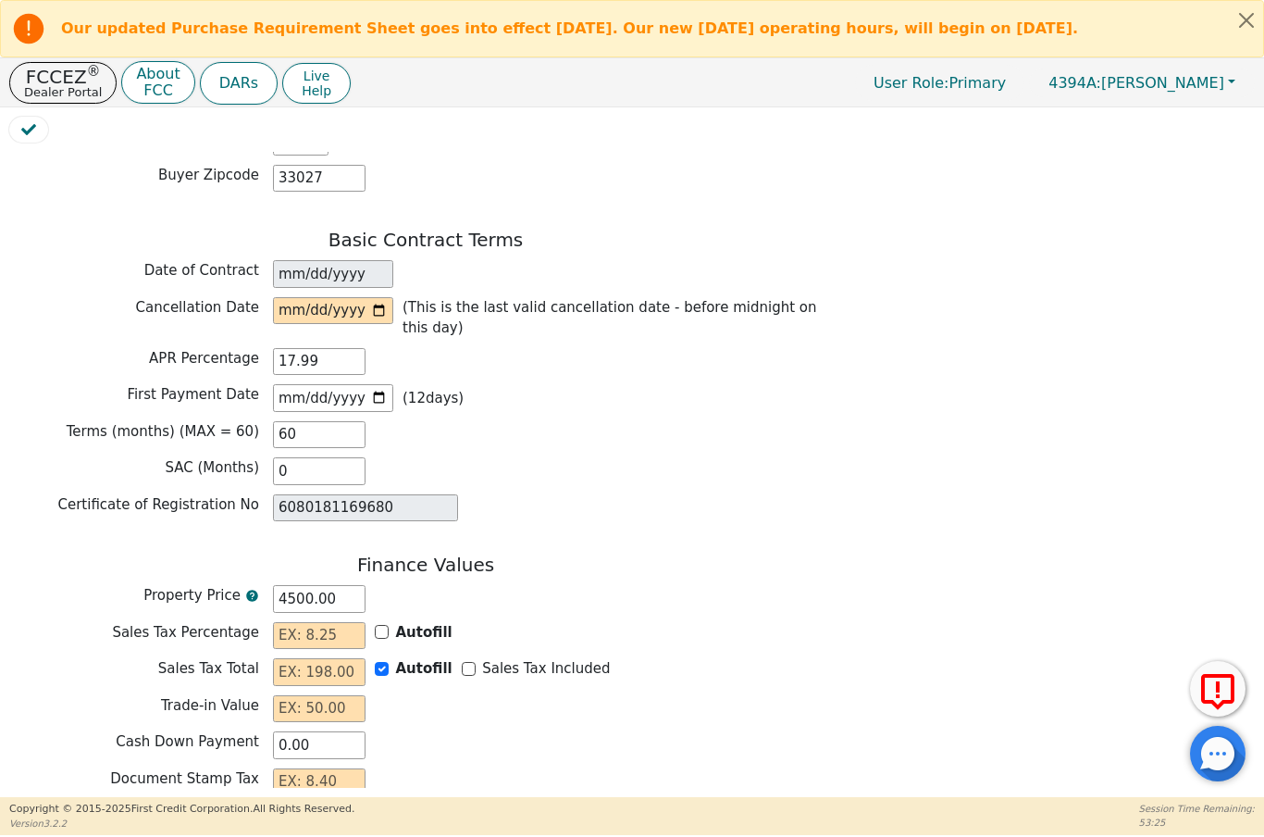
type input "0.00"
type input "4500.00"
click at [386, 625] on input "Autofill" at bounding box center [382, 632] width 14 height 14
checkbox input "false"
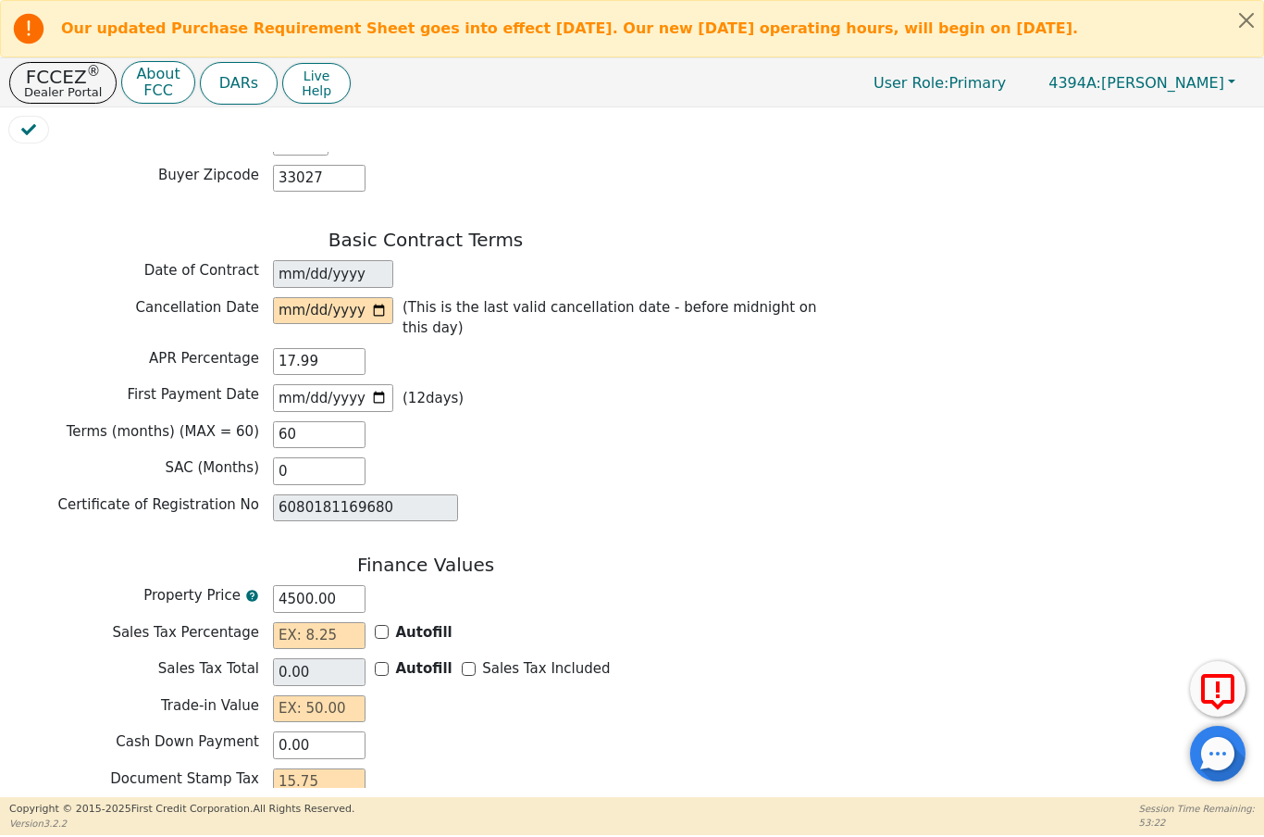
type input "0.00"
click at [377, 658] on div "Autofill" at bounding box center [414, 669] width 78 height 22
click at [382, 662] on input "Autofill" at bounding box center [382, 669] width 14 height 14
checkbox input "true"
type input "0.00"
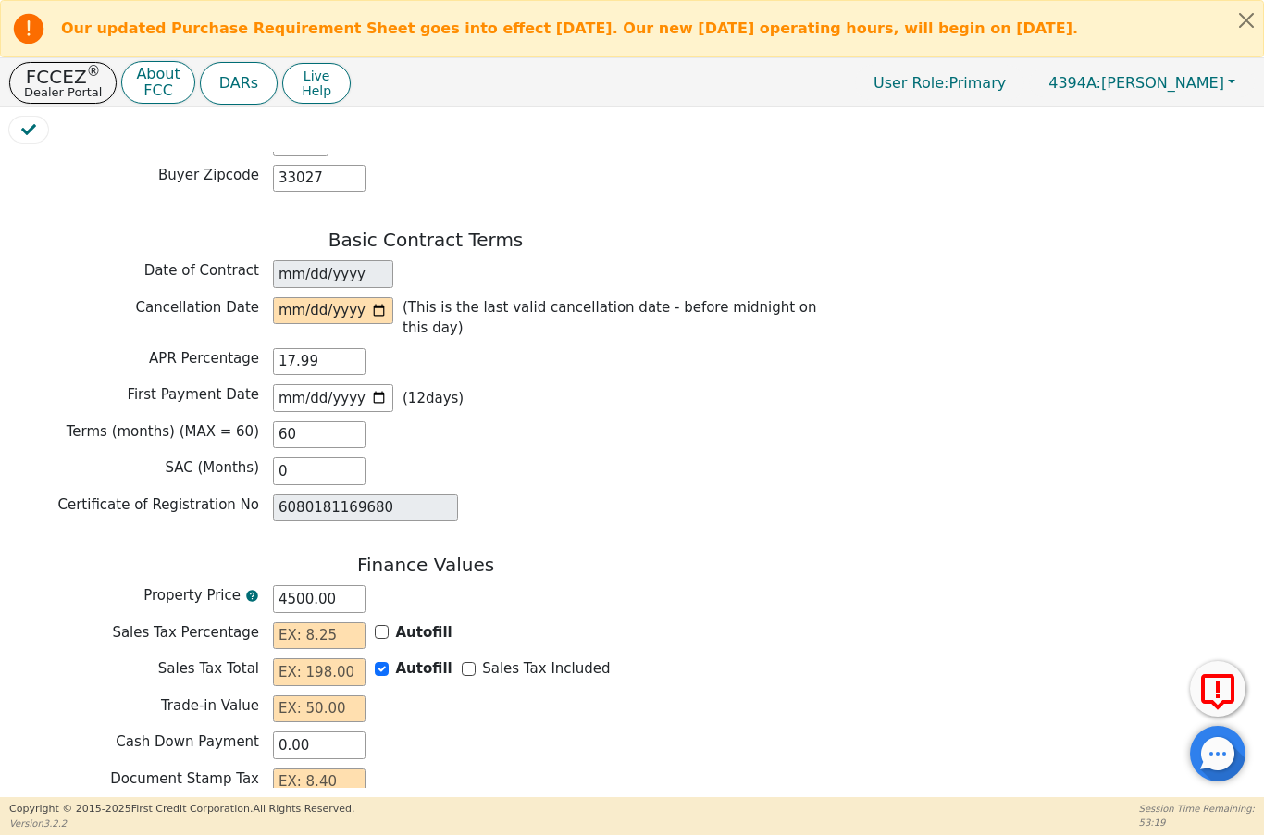
type input "4500.00"
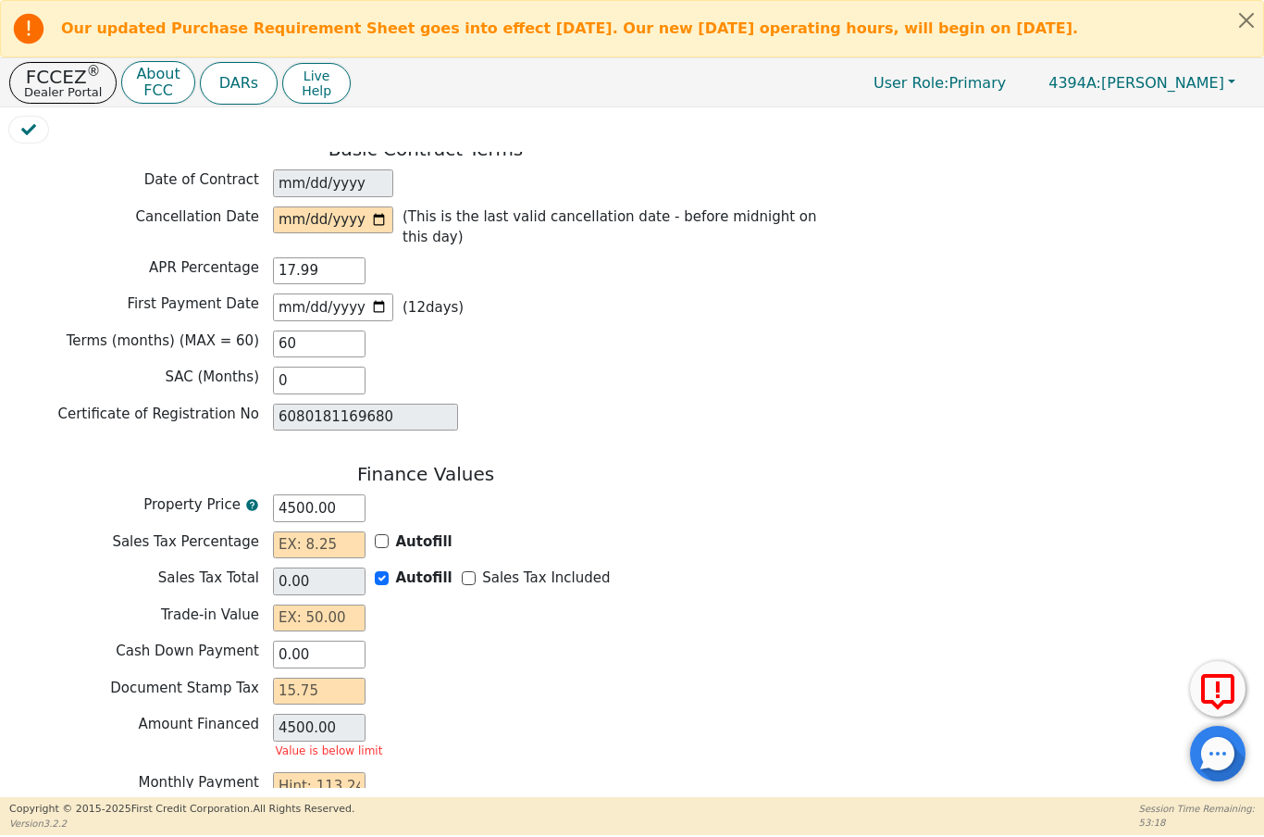
scroll to position [1353, 0]
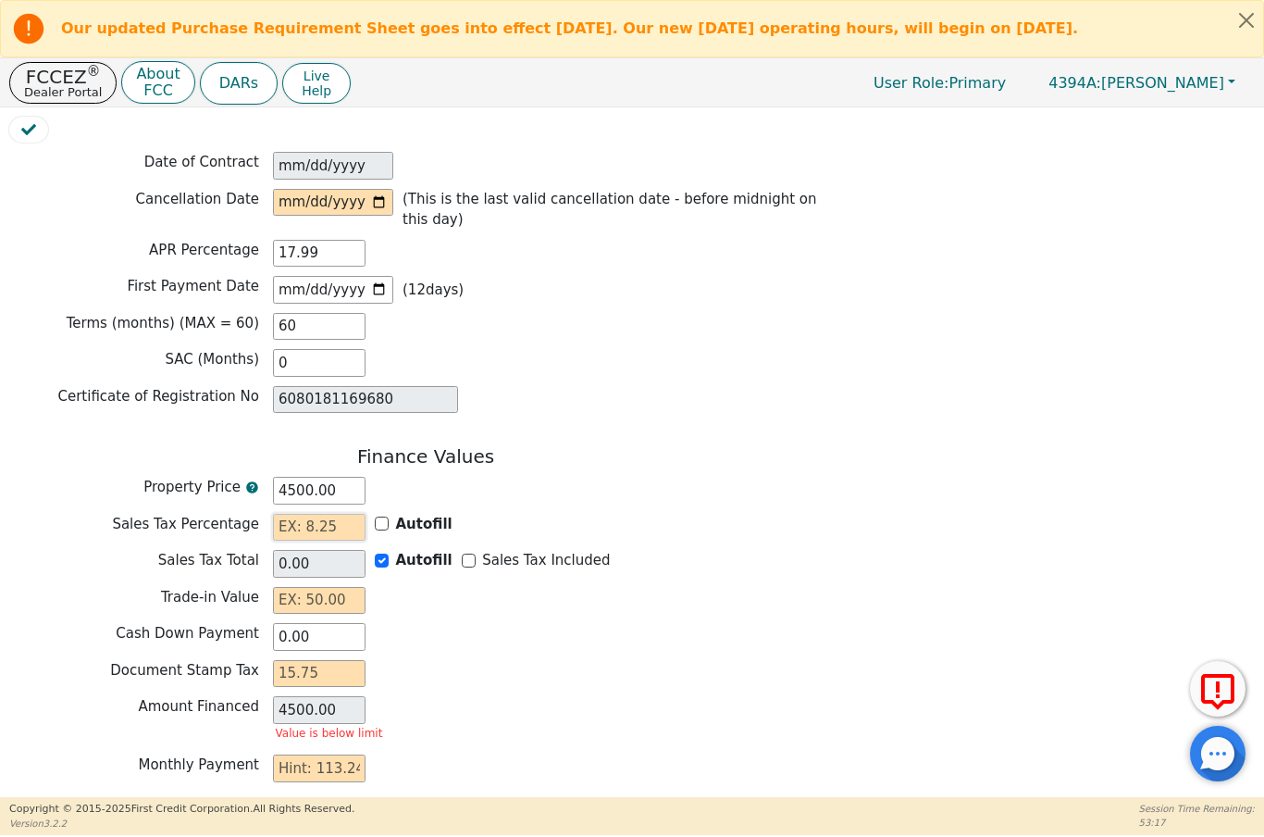
click at [314, 514] on input "text" at bounding box center [319, 528] width 93 height 28
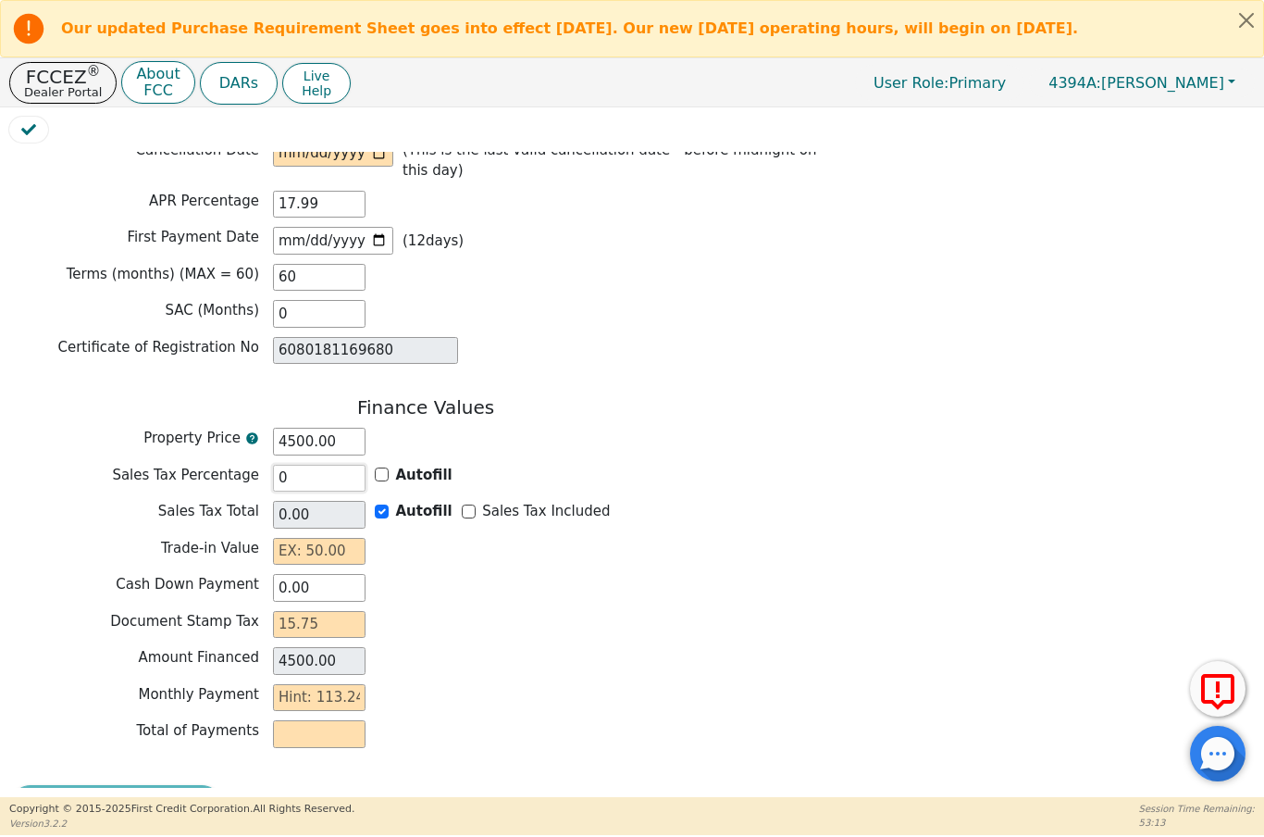
scroll to position [1400, 0]
click at [299, 540] on input "text" at bounding box center [319, 554] width 93 height 28
type input "0.00"
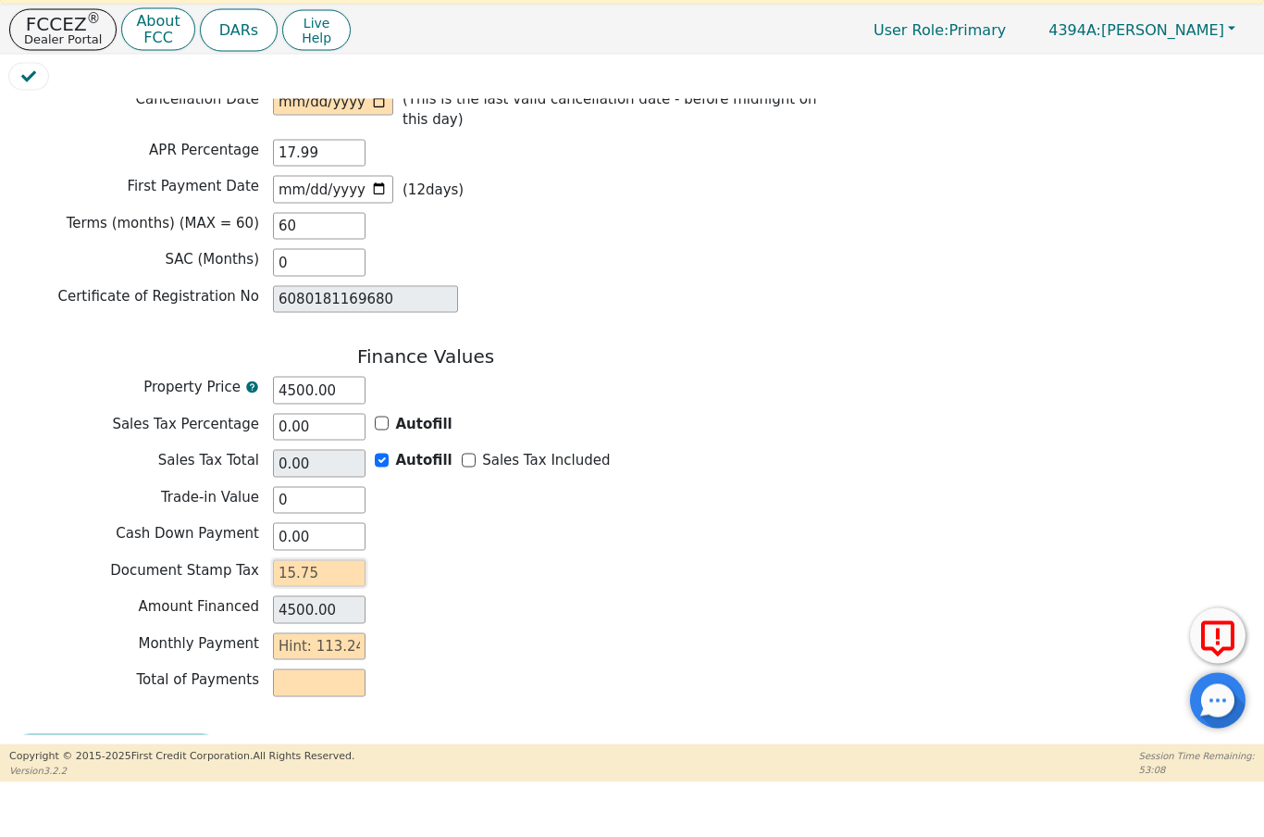
click at [286, 613] on input "text" at bounding box center [319, 627] width 93 height 28
type input "0.00"
type input "1"
type input "4501.00"
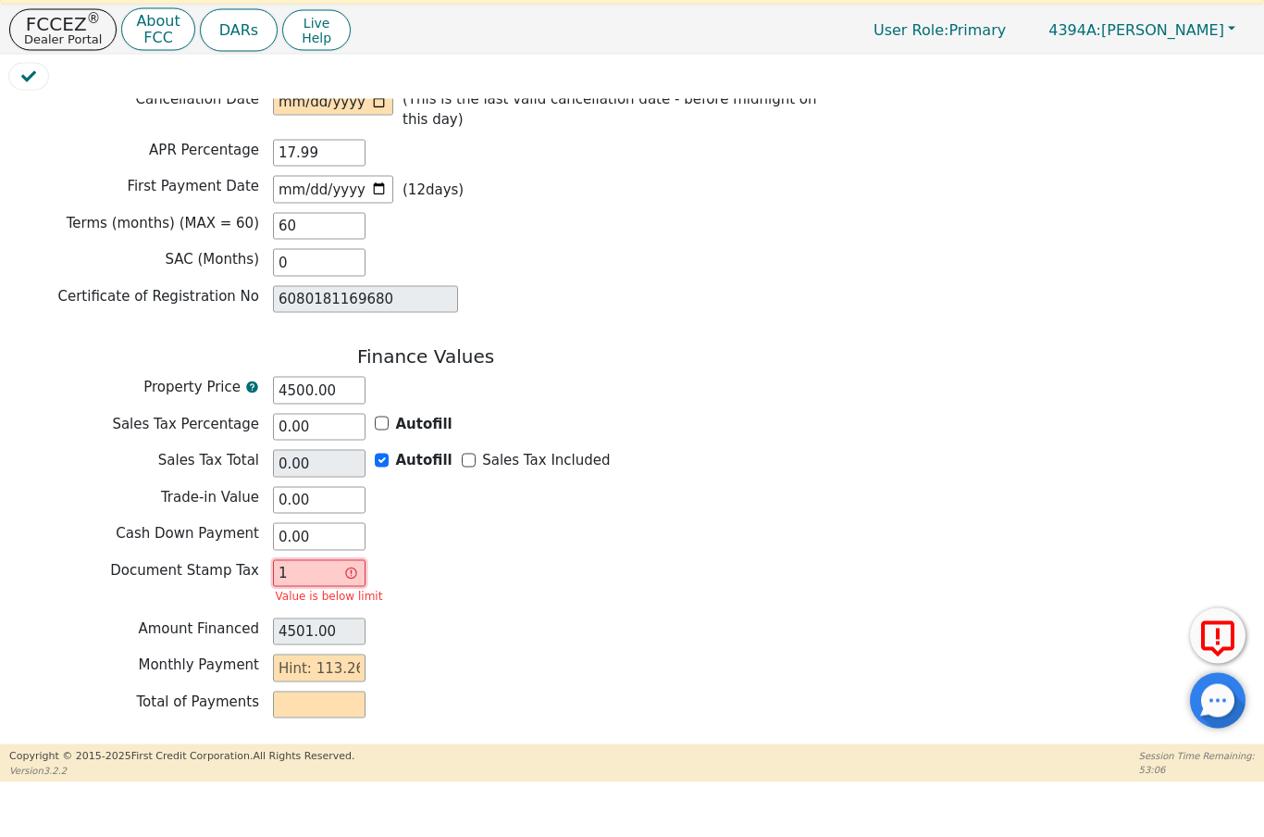
type input "15"
type input "4515.00"
type input "1"
type input "4501.00"
type input "1.7"
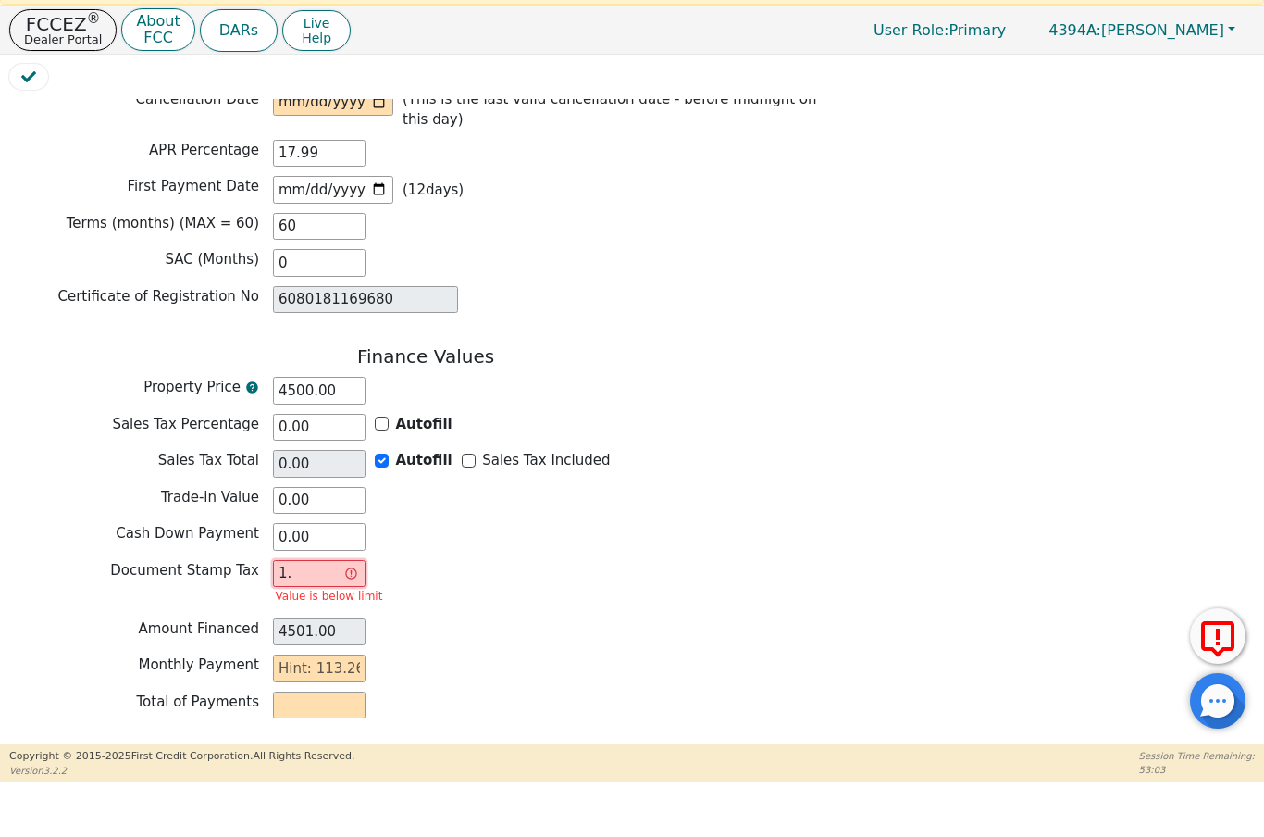
type input "4501.70"
type input "1.75"
type input "4501.75"
type input "1.7"
type input "4501.70"
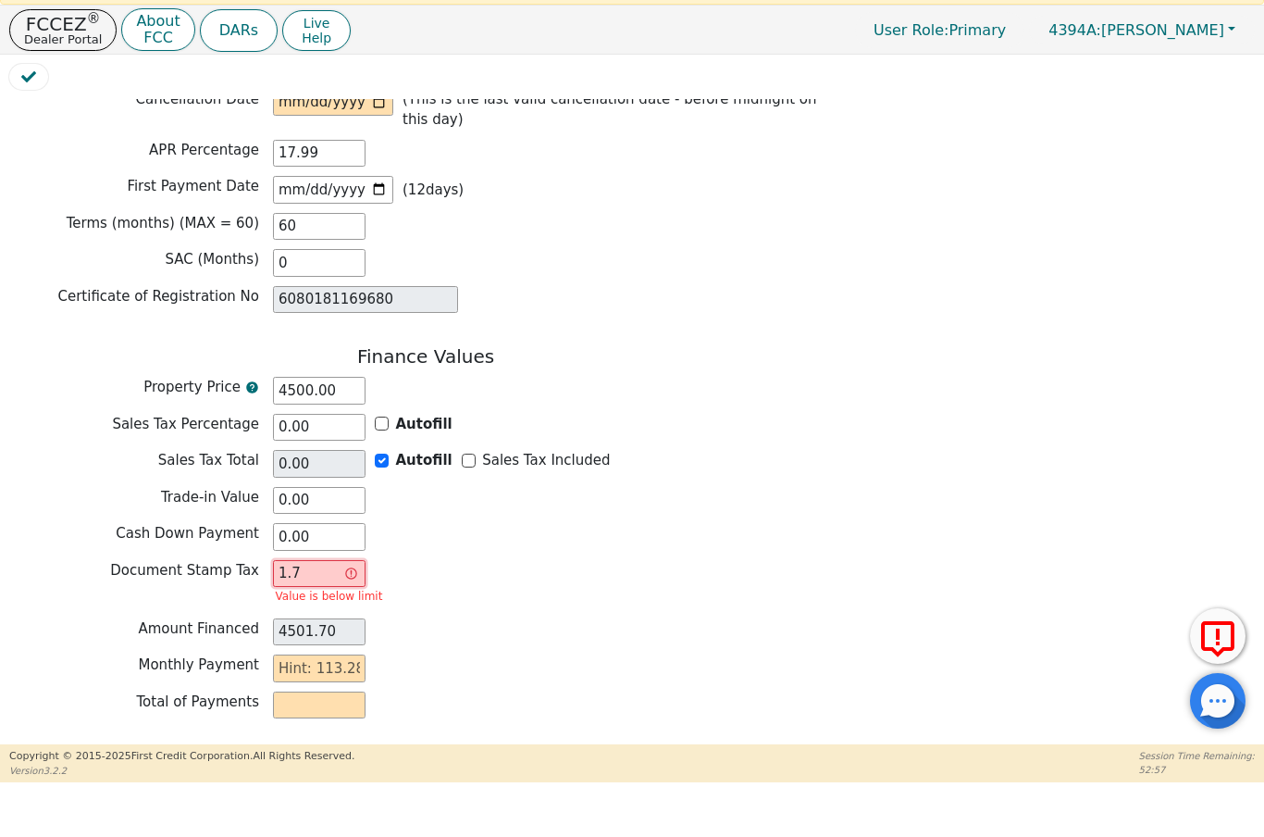
type input "1."
type input "4501.00"
type input "1"
type input "4500.00"
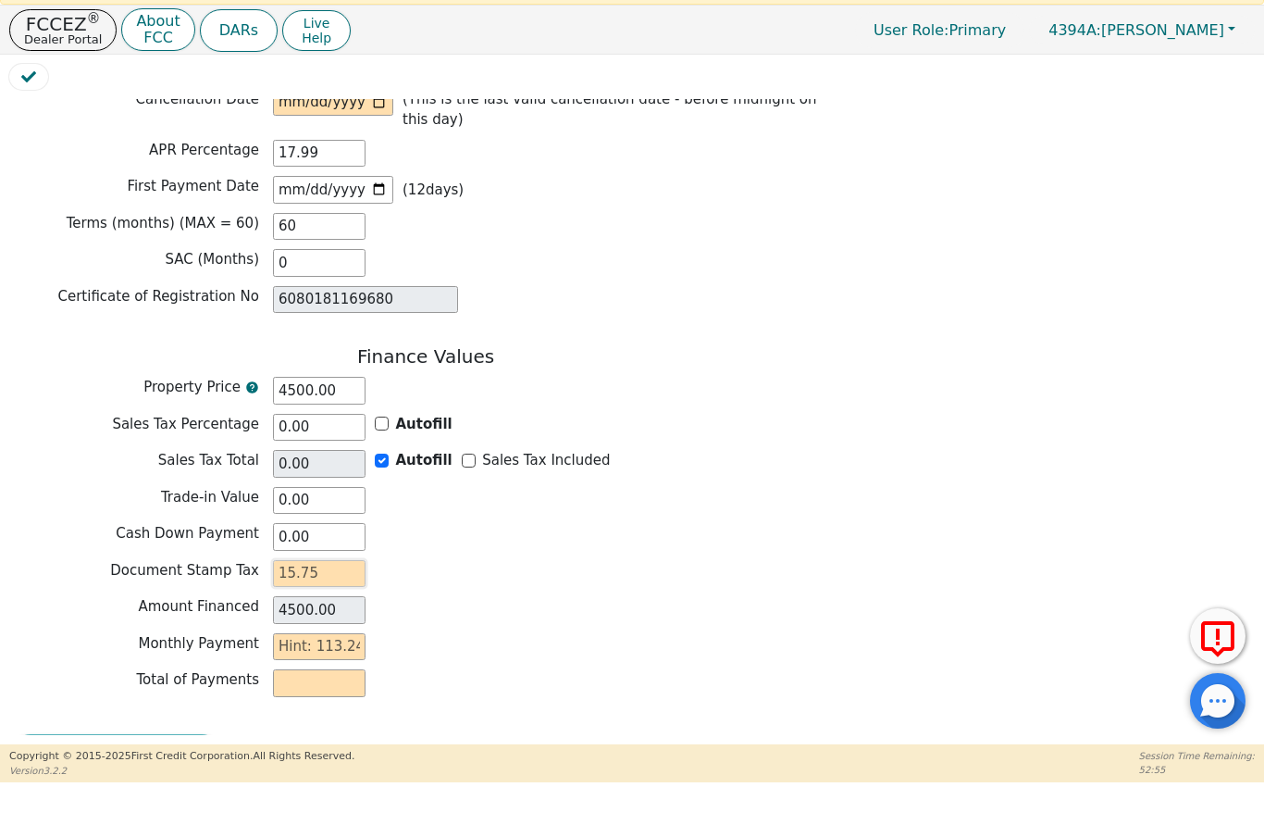
type input "1"
type input "4501.00"
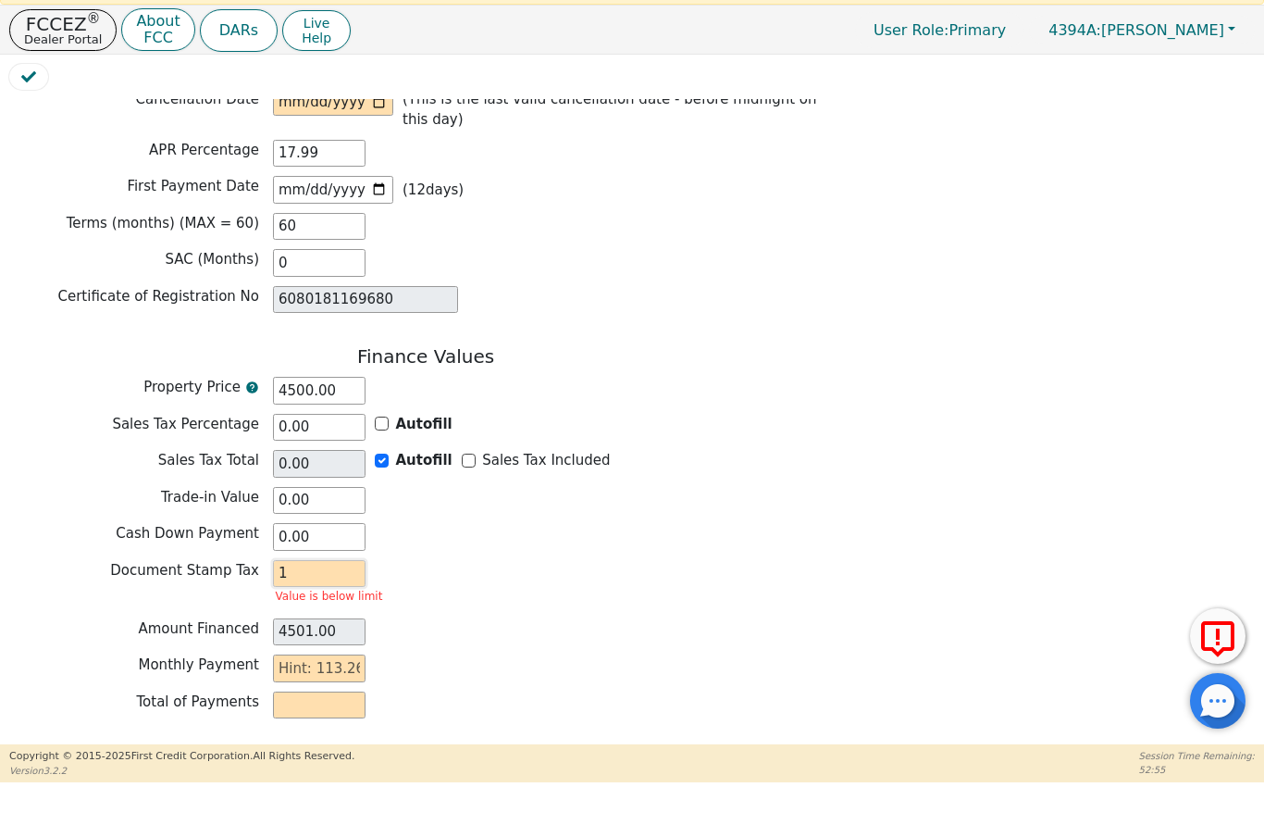
type input "15"
type input "4515.00"
type input "15.7"
type input "4515.70"
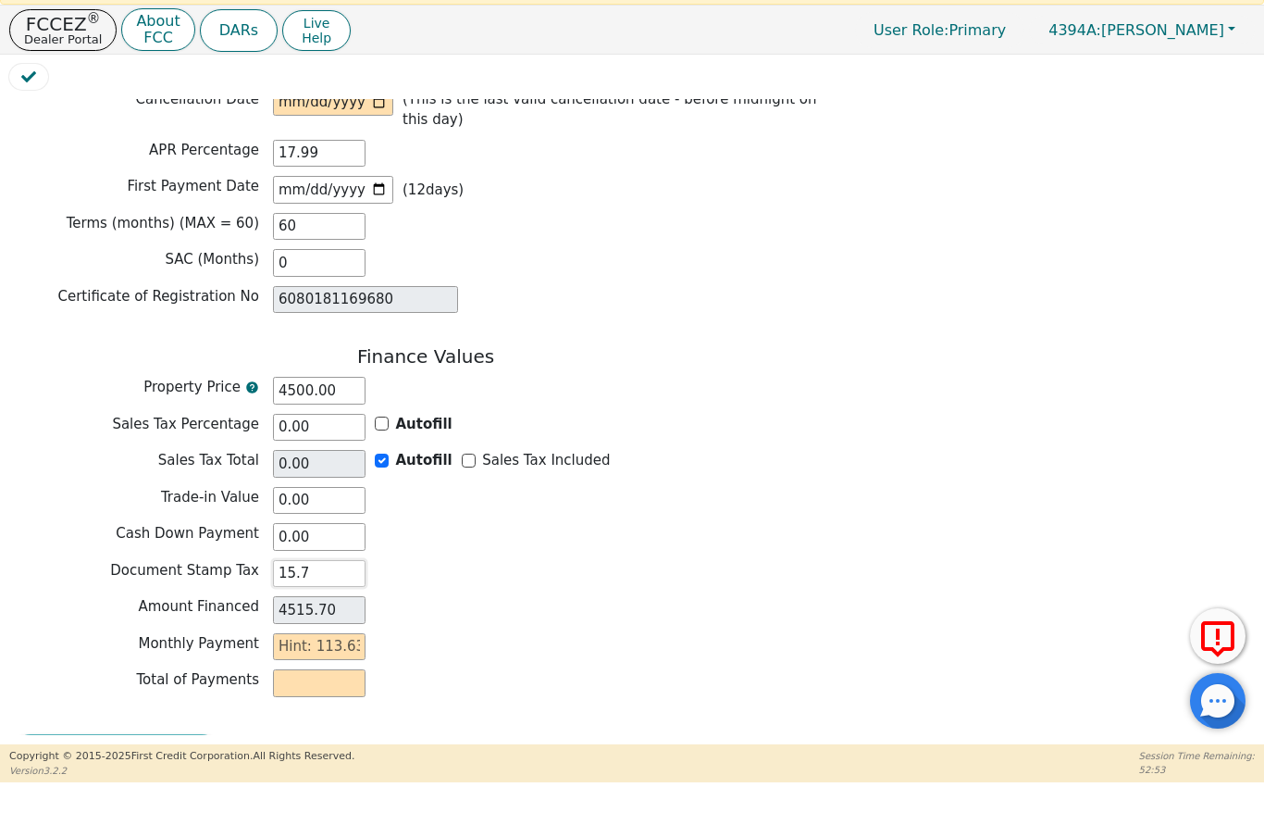
type input "15.75"
type input "4515.75"
type input "15.75"
click at [279, 686] on input "text" at bounding box center [319, 700] width 93 height 28
type input "1"
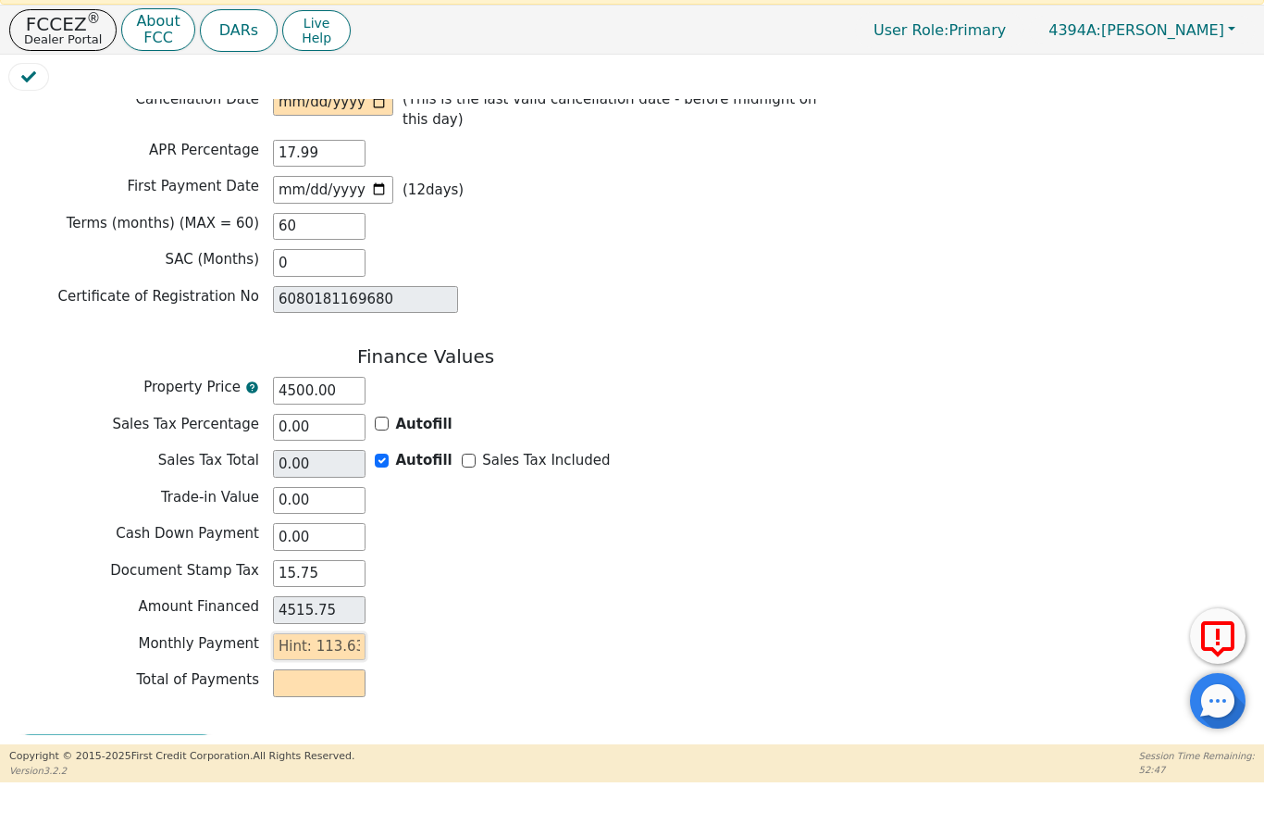
type input "60.00"
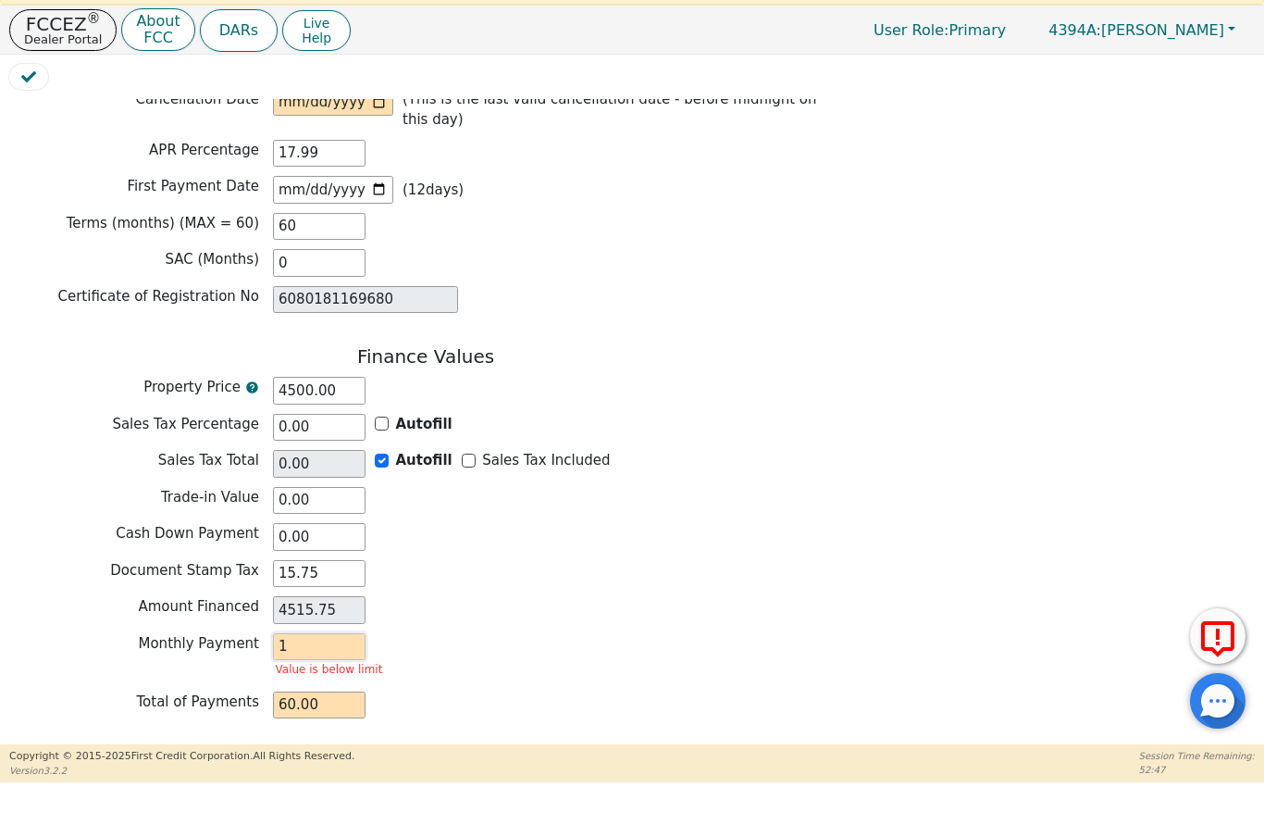
type input "11"
type input "660.00"
type input "113"
type input "6780.00"
type input "113.6"
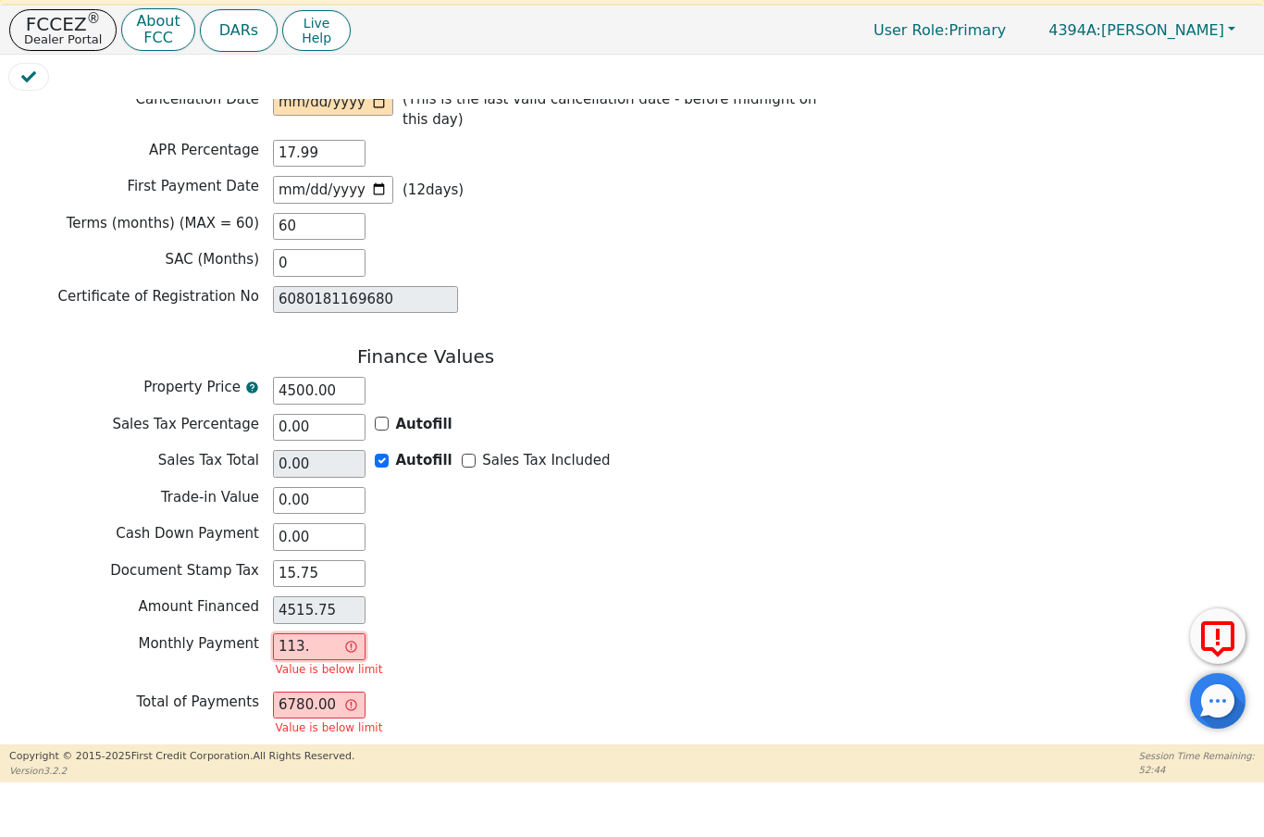
type input "6816.00"
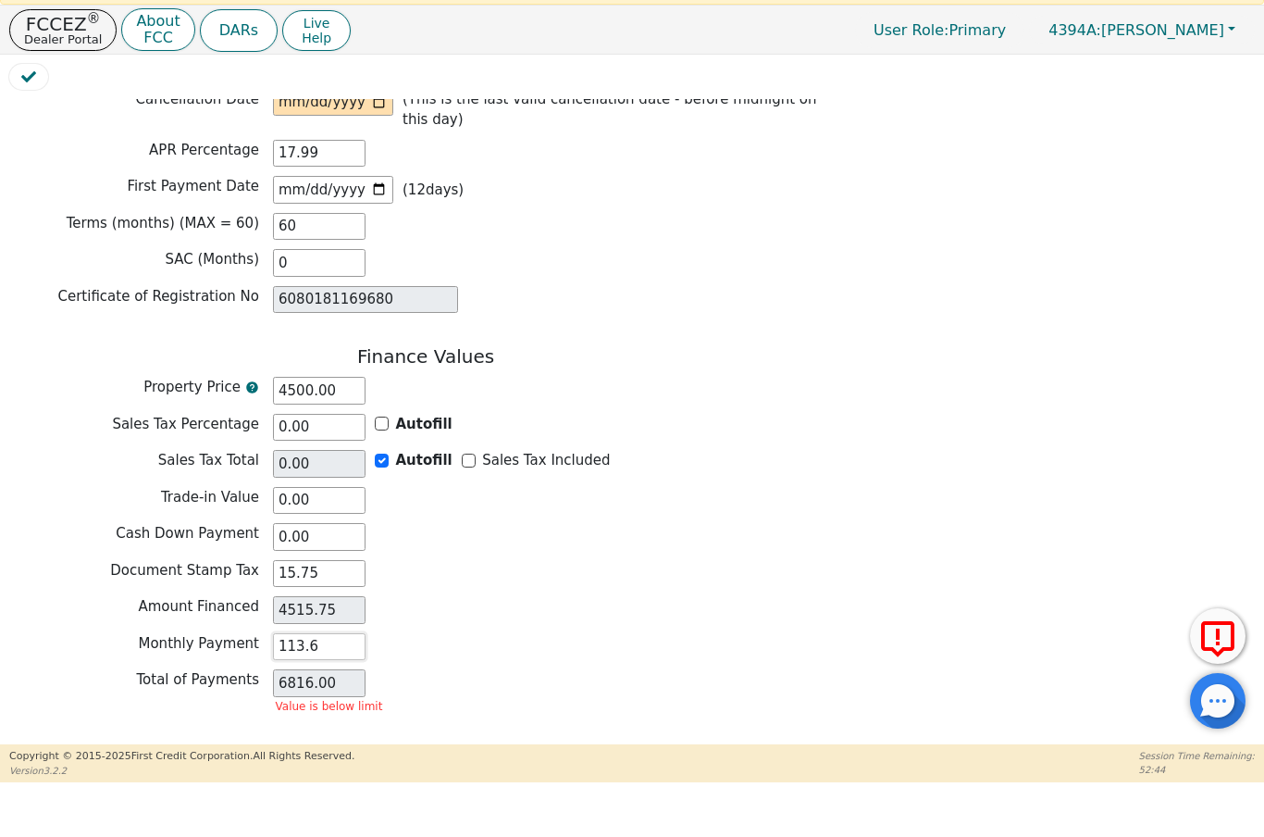
type input "113.63"
type input "6817.80"
type input "113.63"
click at [122, 787] on div "Review & Begin Contract" at bounding box center [425, 808] width 833 height 43
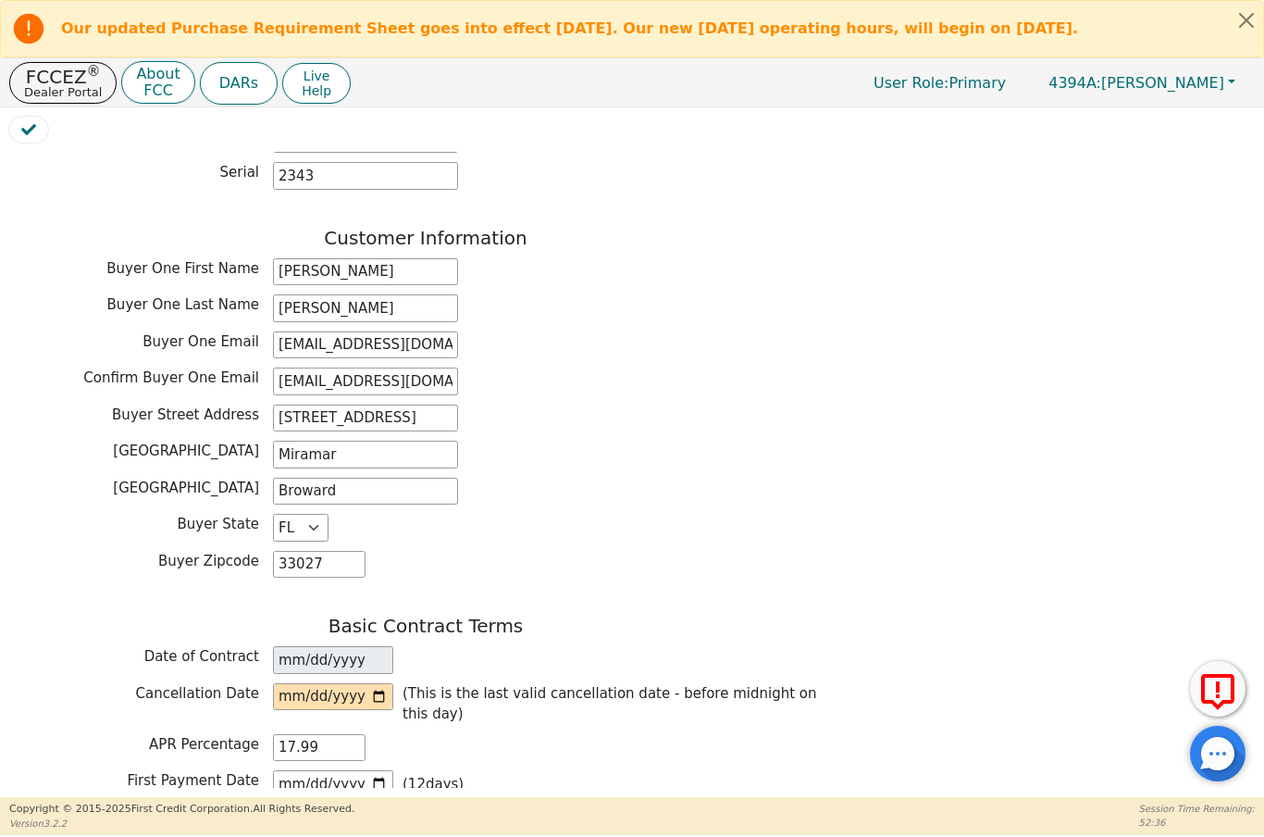
scroll to position [851, 0]
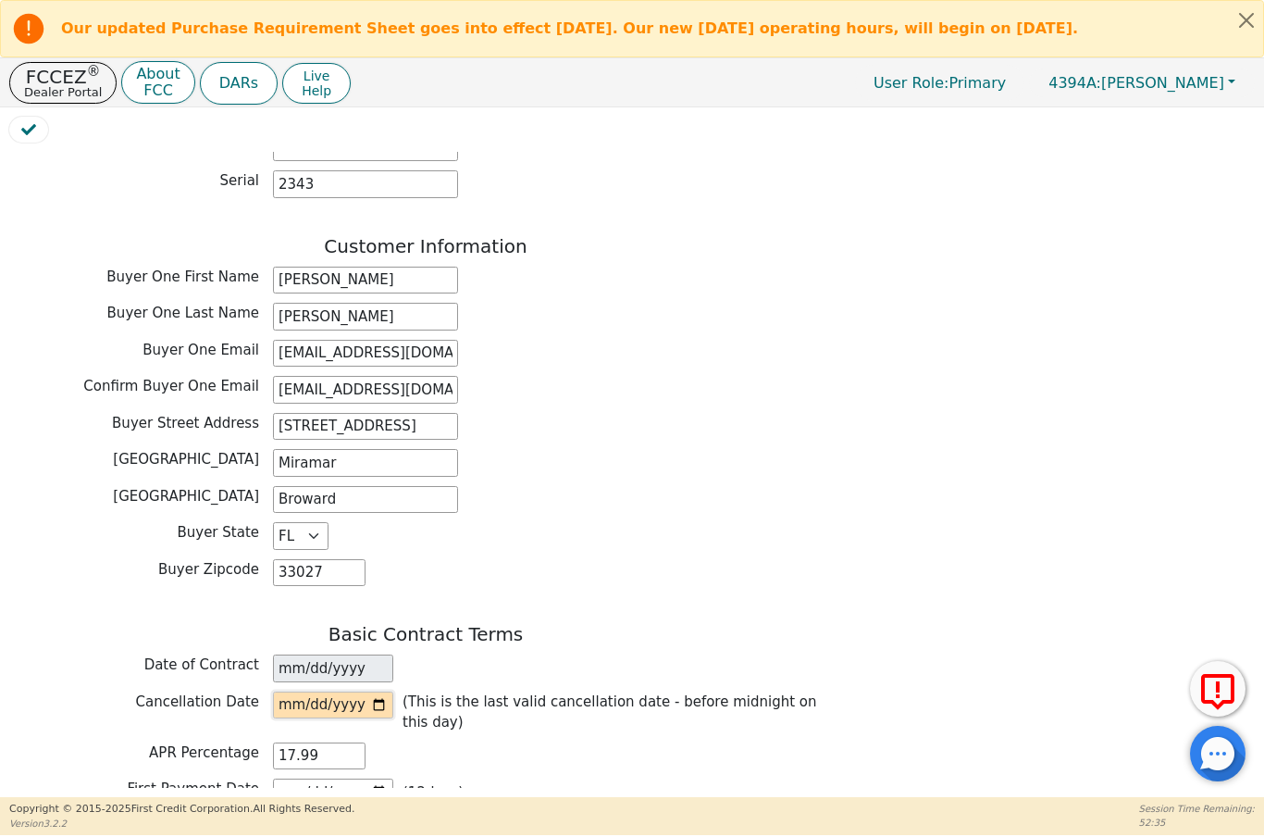
click at [292, 691] on input "date" at bounding box center [333, 705] width 120 height 28
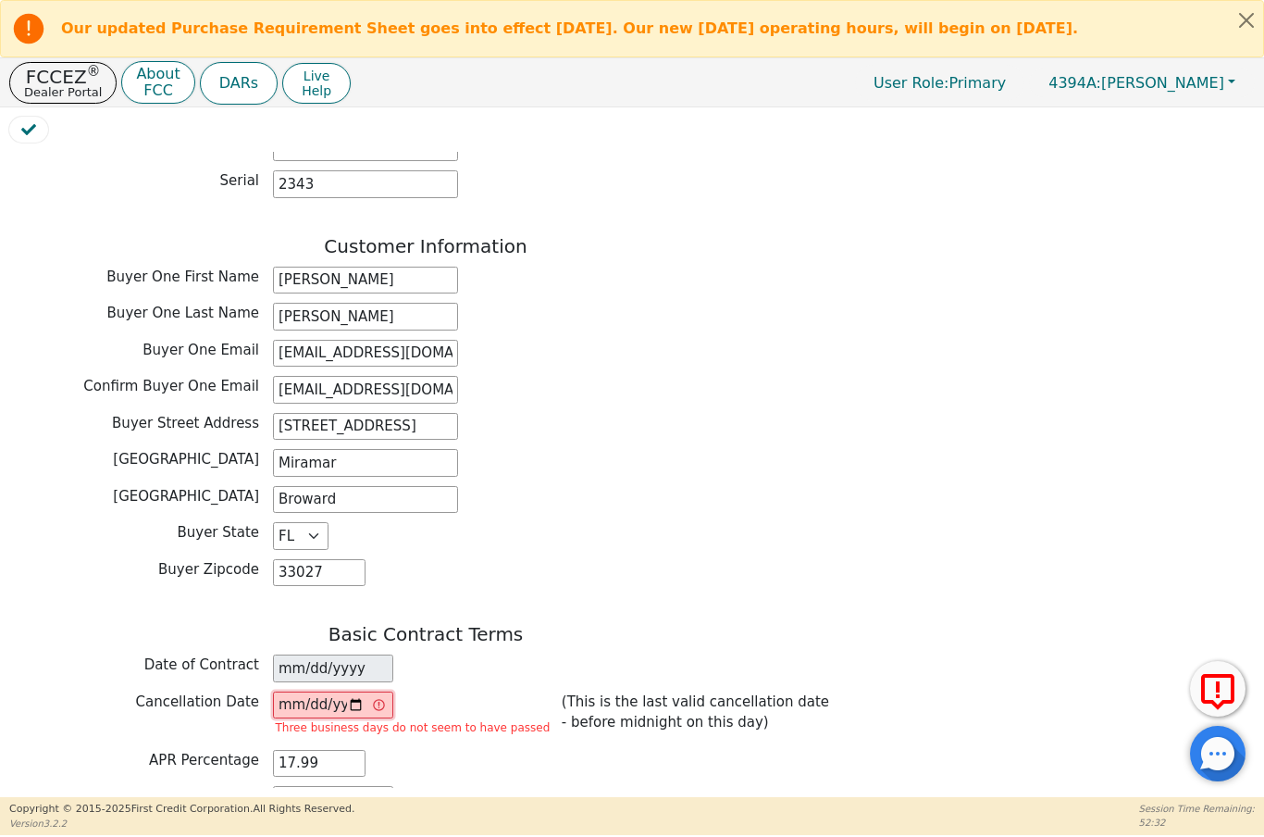
type input "[DATE]"
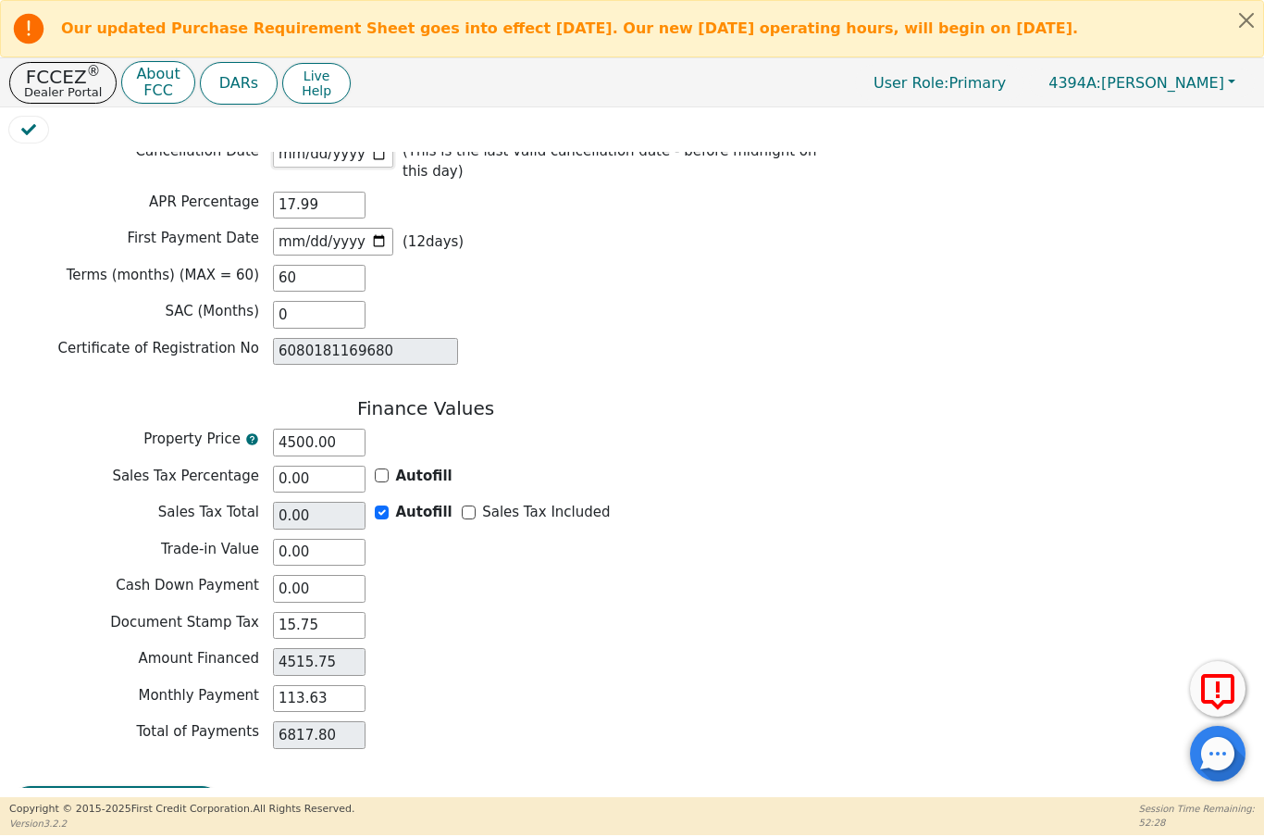
scroll to position [1400, 0]
click at [159, 787] on button "Review & Begin Contract" at bounding box center [116, 808] width 214 height 43
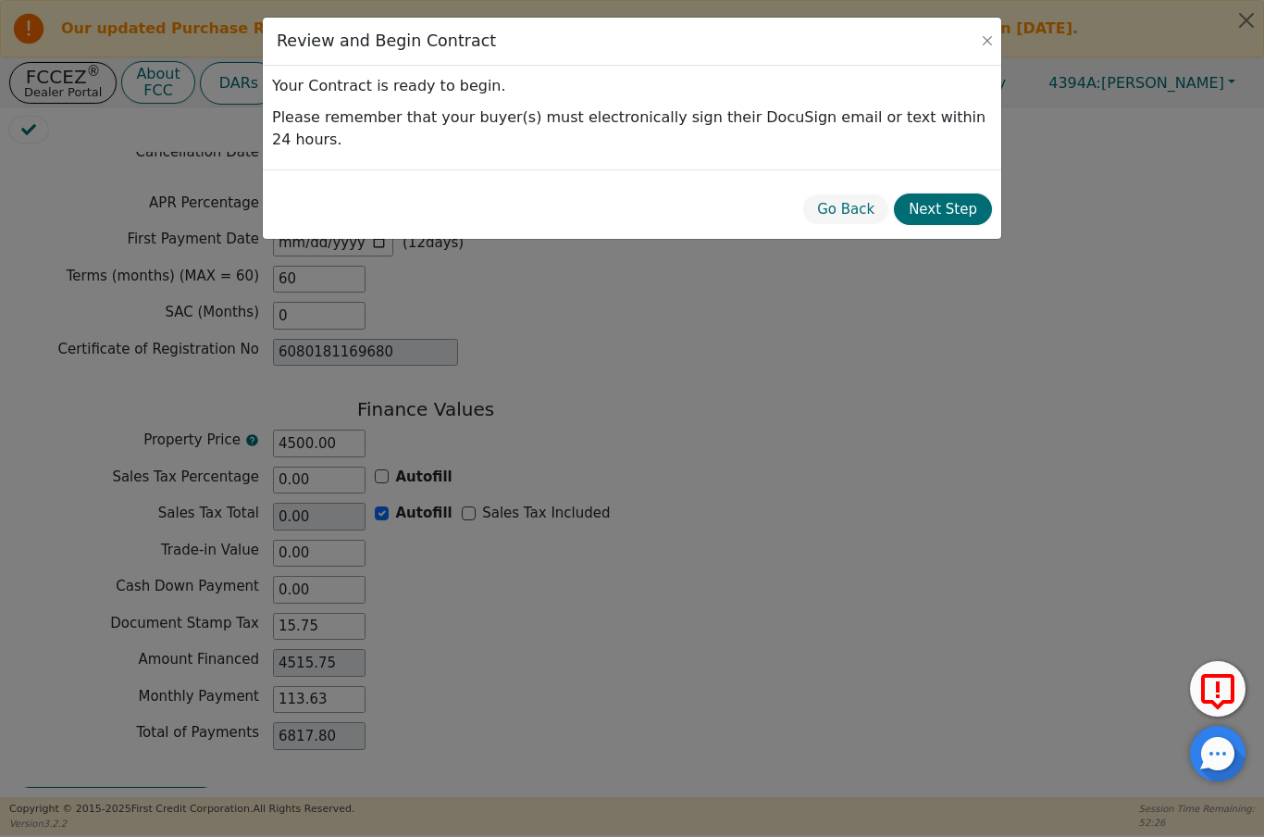
click at [958, 193] on button "Next Step" at bounding box center [943, 209] width 98 height 32
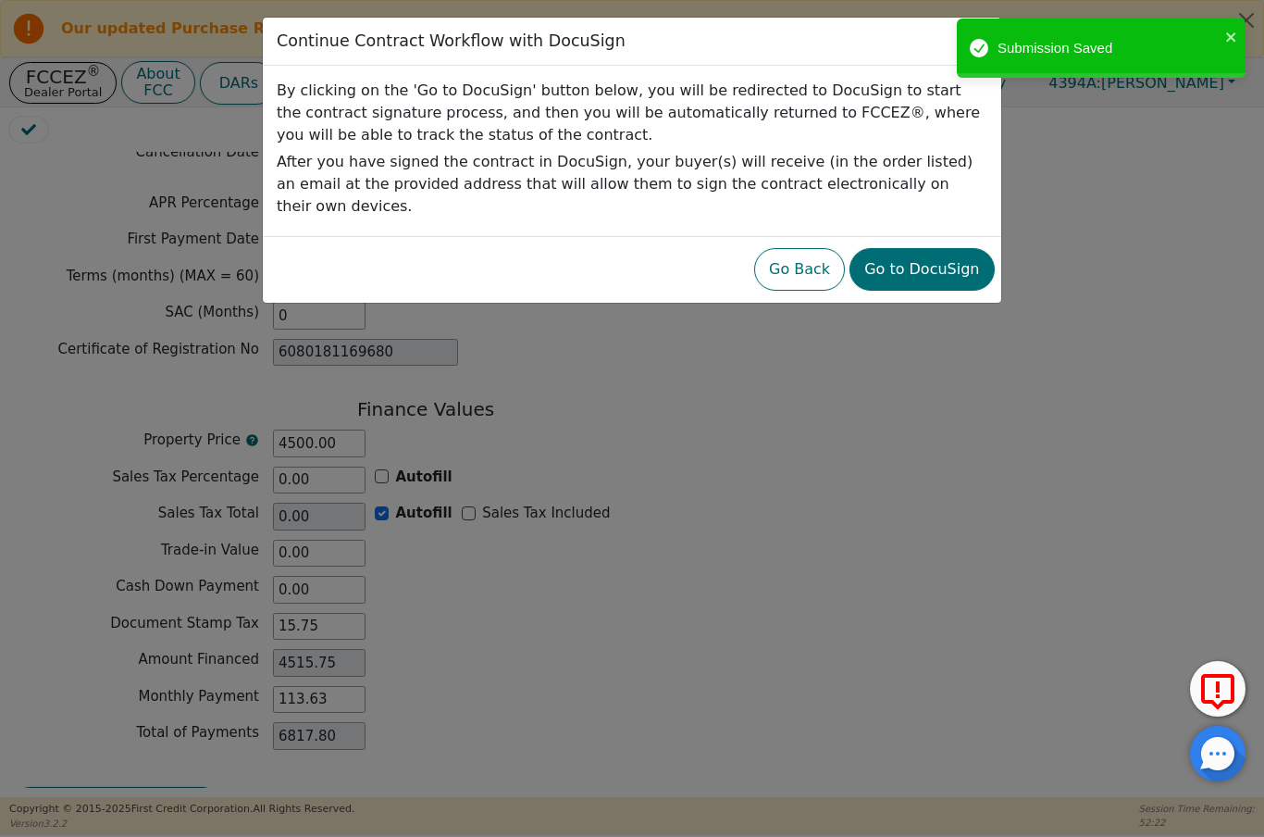
click at [951, 248] on button "Go to DocuSign" at bounding box center [922, 269] width 144 height 43
